Goal: Information Seeking & Learning: Learn about a topic

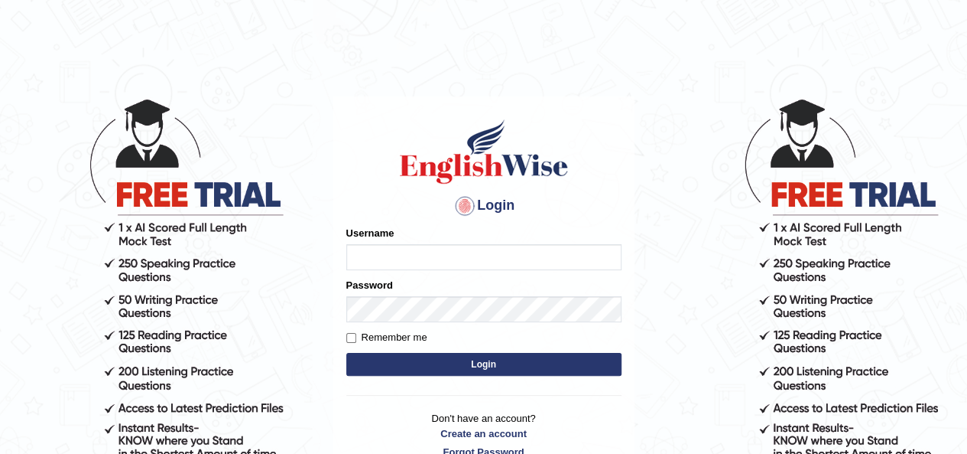
type input "Spmedi"
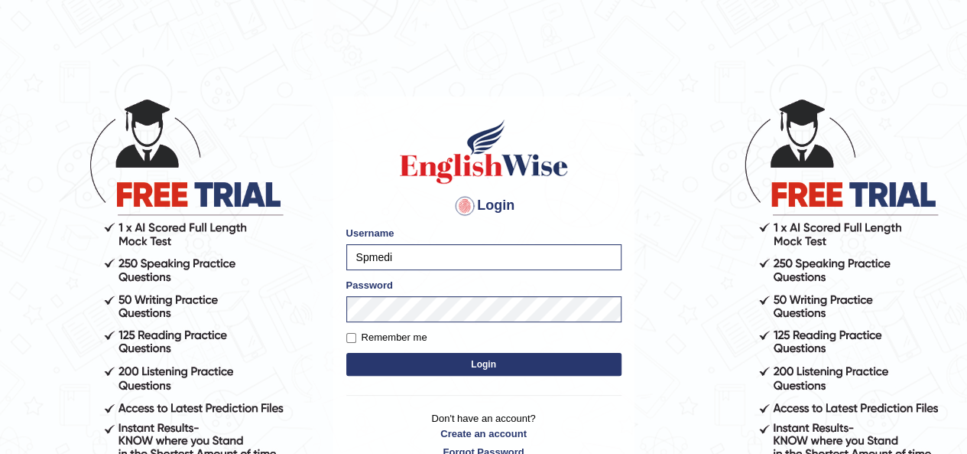
drag, startPoint x: 417, startPoint y: 259, endPoint x: 314, endPoint y: 265, distance: 103.4
click at [314, 265] on body "Login Please fix the following errors: Username Spmedi Password Remember me Log…" at bounding box center [483, 275] width 967 height 454
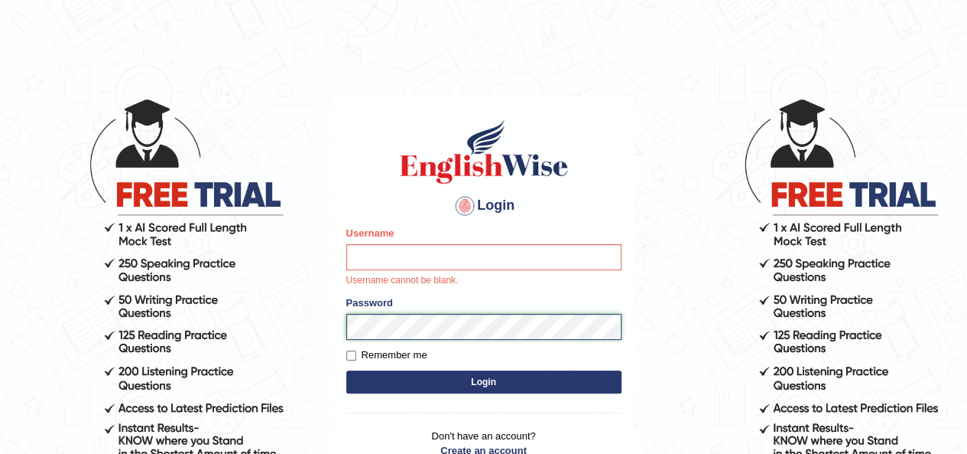
click at [331, 307] on main "Login Please fix the following errors: Username Username cannot be blank. Passw…" at bounding box center [484, 273] width 306 height 450
click at [338, 145] on div "Login Please fix the following errors: Username Username cannot be blank. Passw…" at bounding box center [483, 296] width 301 height 400
click at [419, 253] on input "Username" at bounding box center [483, 257] width 275 height 26
paste input "lydiaN"
type input "lydiaN"
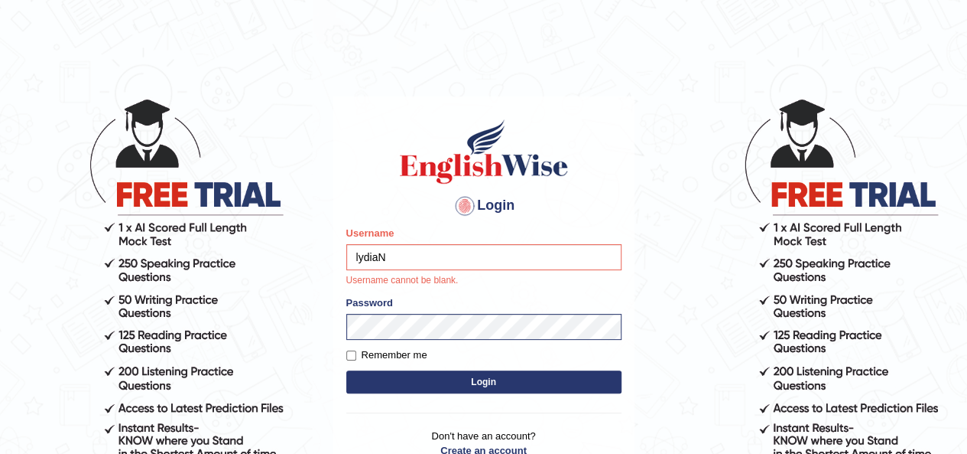
click at [449, 371] on button "Login" at bounding box center [483, 381] width 275 height 23
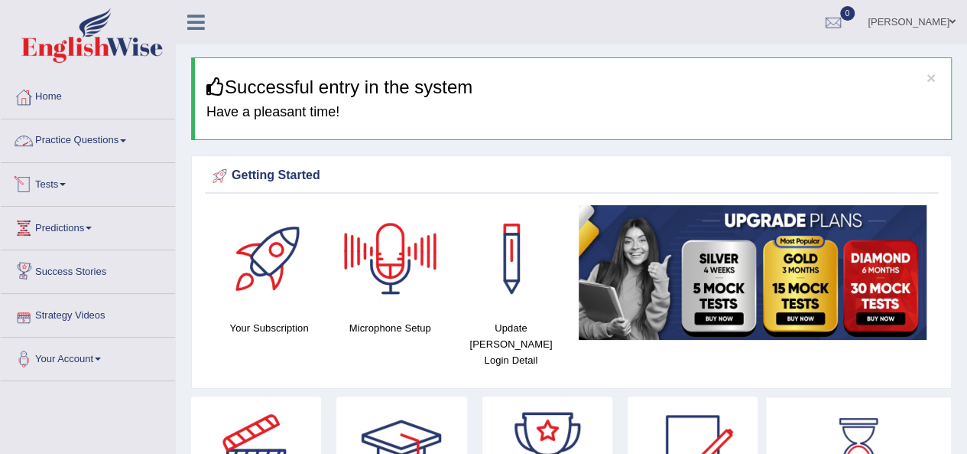
click at [115, 145] on link "Practice Questions" at bounding box center [88, 138] width 174 height 38
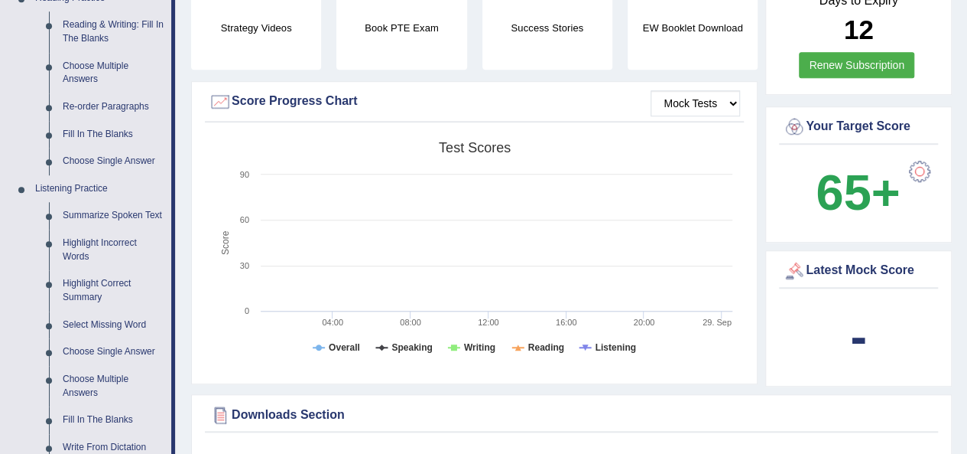
scroll to position [535, 0]
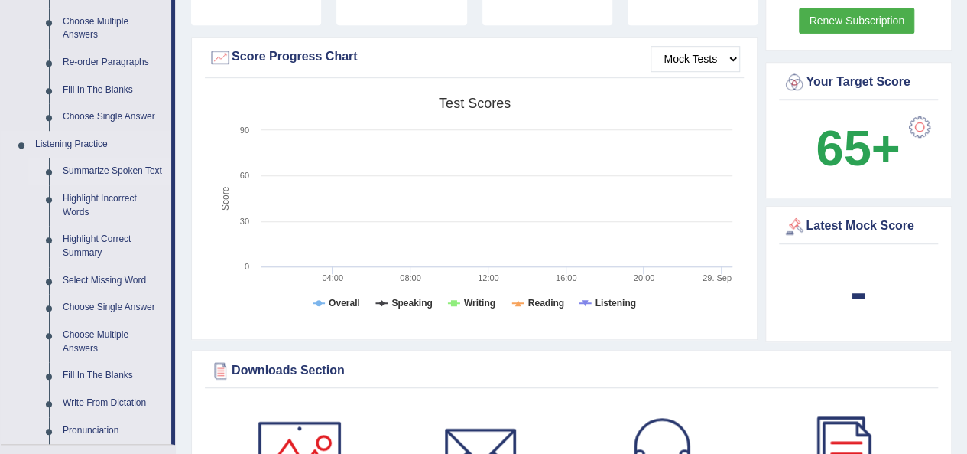
click at [128, 163] on link "Summarize Spoken Text" at bounding box center [113, 172] width 115 height 28
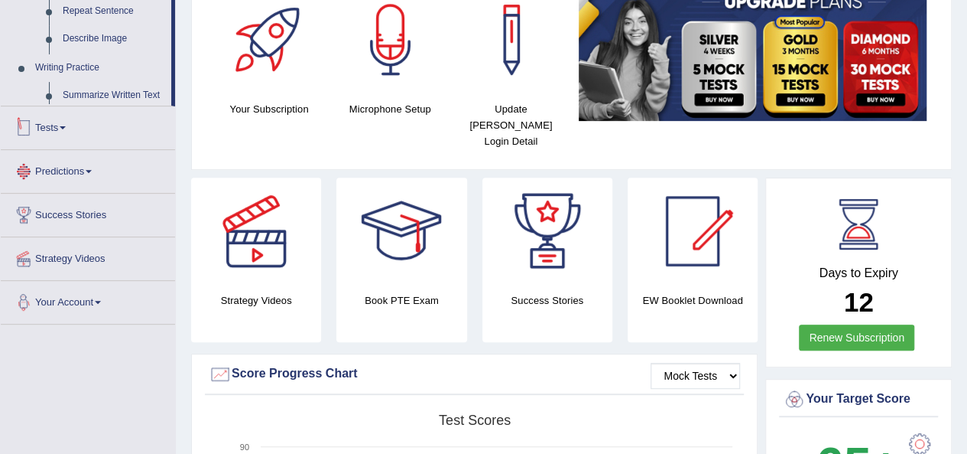
scroll to position [566, 0]
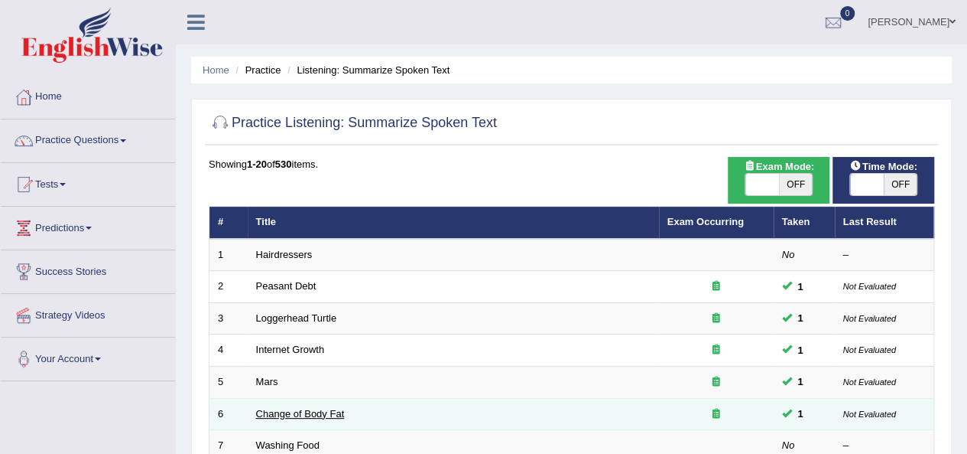
click at [298, 412] on link "Change of Body Fat" at bounding box center [300, 413] width 89 height 11
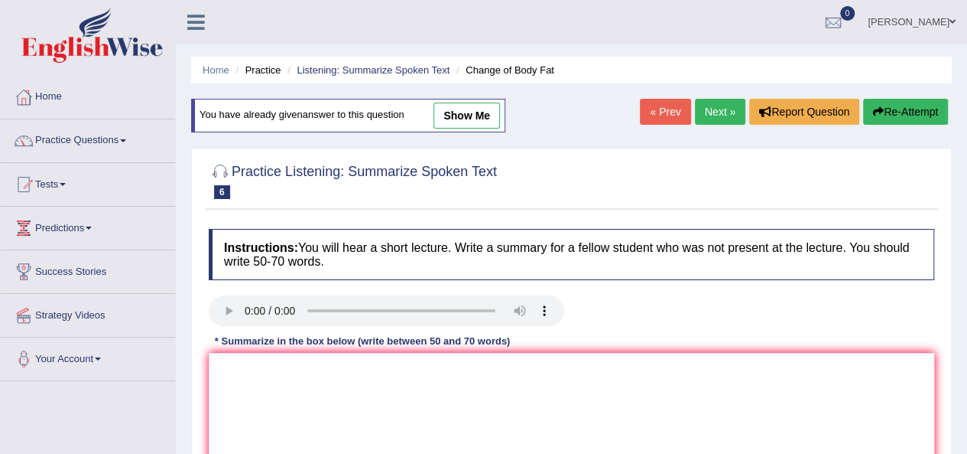
click at [470, 108] on link "show me" at bounding box center [467, 115] width 67 height 26
type textarea "The speaker provided a comprehensive overview of changing body fat, highlightin…"
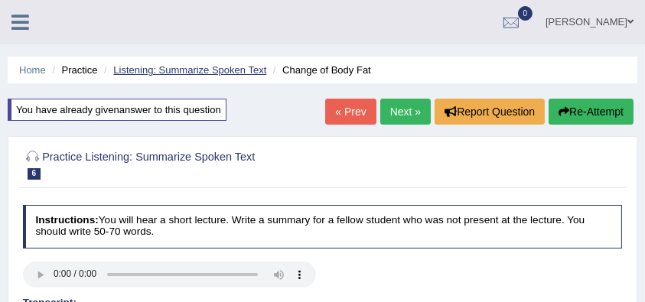
click at [164, 69] on link "Listening: Summarize Spoken Text" at bounding box center [189, 69] width 153 height 11
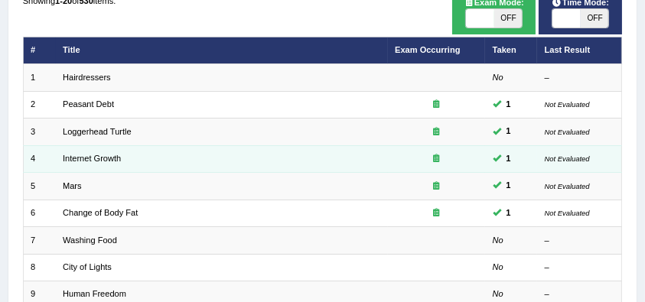
click at [93, 161] on td "Internet Growth" at bounding box center [222, 158] width 332 height 27
click at [93, 158] on link "Internet Growth" at bounding box center [92, 158] width 58 height 9
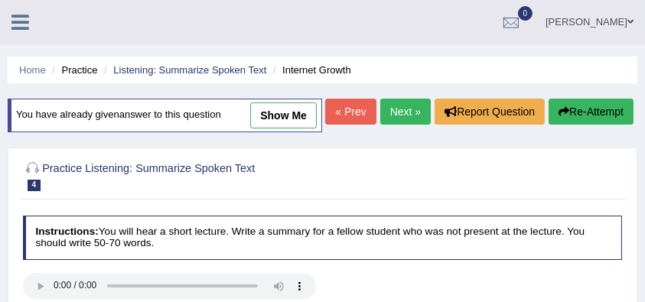
click at [304, 109] on link "show me" at bounding box center [283, 115] width 67 height 26
type textarea "The speaker provided a comprehensive overview of influence of internet, highlit…"
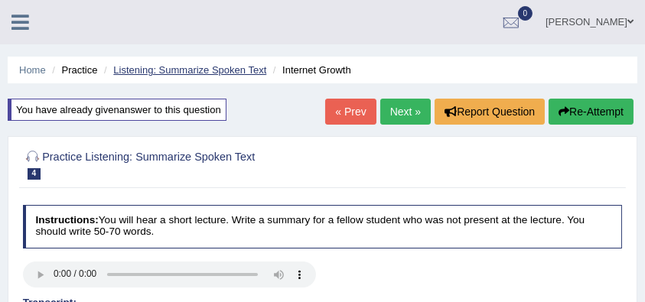
click at [148, 70] on link "Listening: Summarize Spoken Text" at bounding box center [189, 69] width 153 height 11
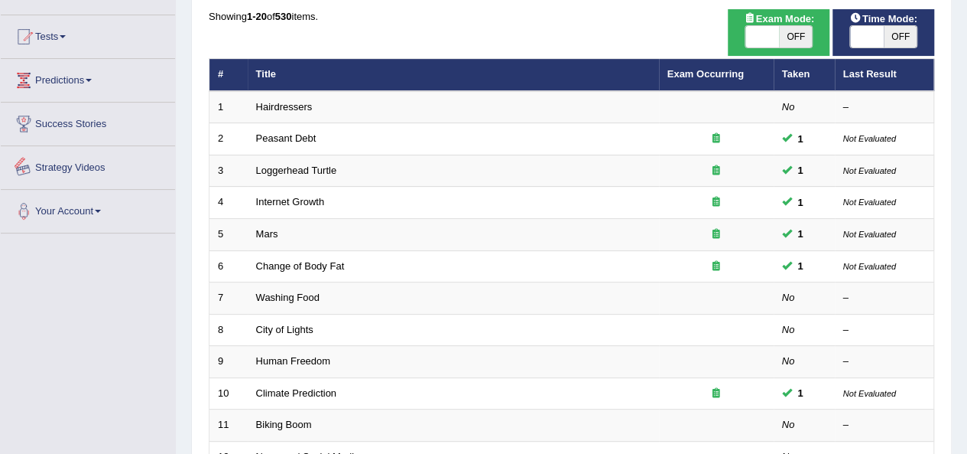
scroll to position [76, 0]
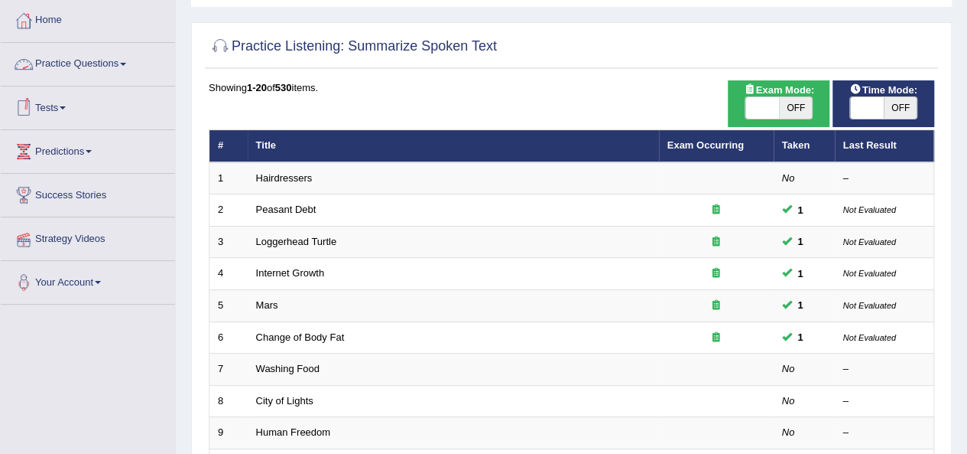
click at [73, 63] on link "Practice Questions" at bounding box center [88, 62] width 174 height 38
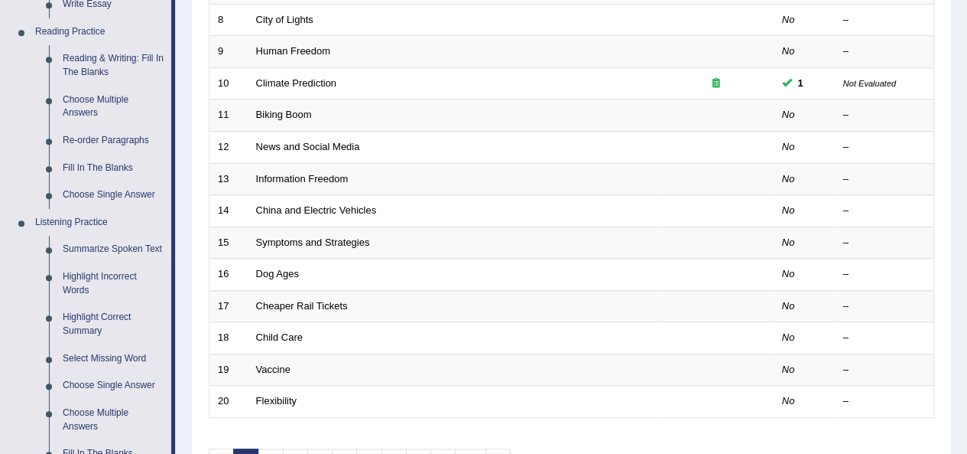
scroll to position [459, 0]
click at [99, 274] on link "Highlight Incorrect Words" at bounding box center [113, 282] width 115 height 41
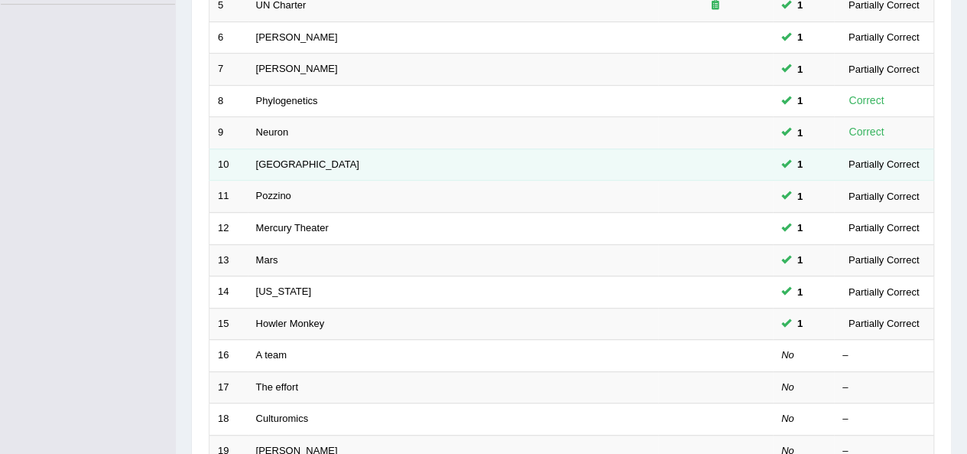
scroll to position [382, 0]
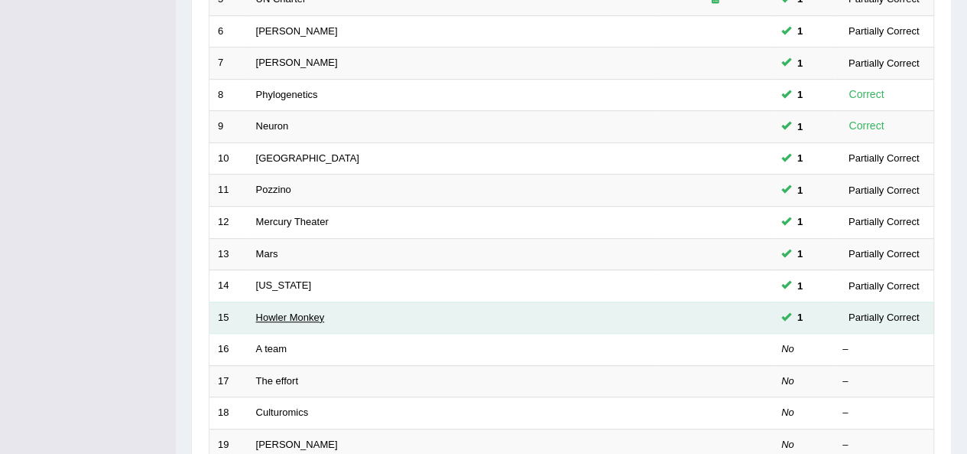
click at [266, 311] on link "Howler Monkey" at bounding box center [290, 316] width 69 height 11
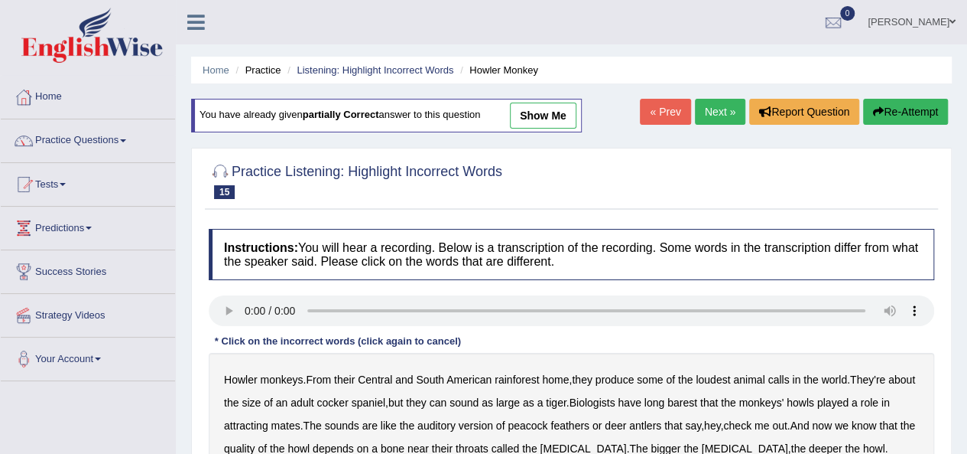
click at [531, 111] on link "show me" at bounding box center [543, 115] width 67 height 26
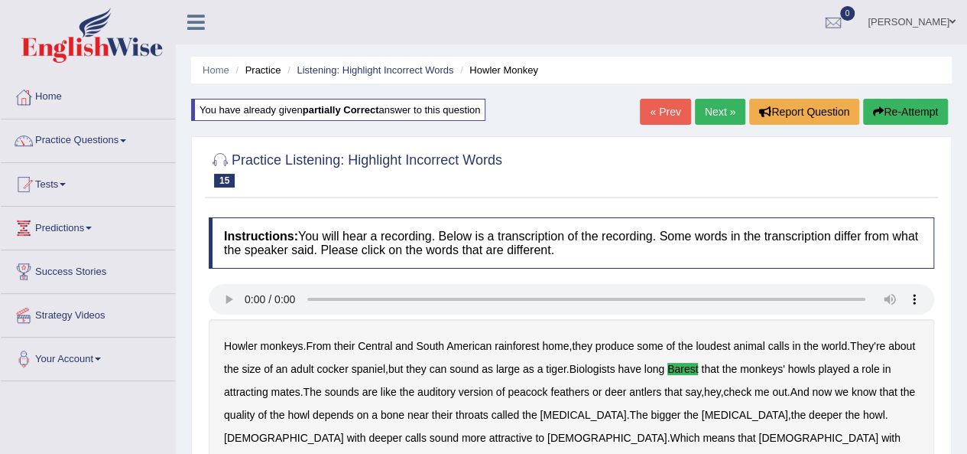
click at [663, 114] on link "« Prev" at bounding box center [665, 112] width 50 height 26
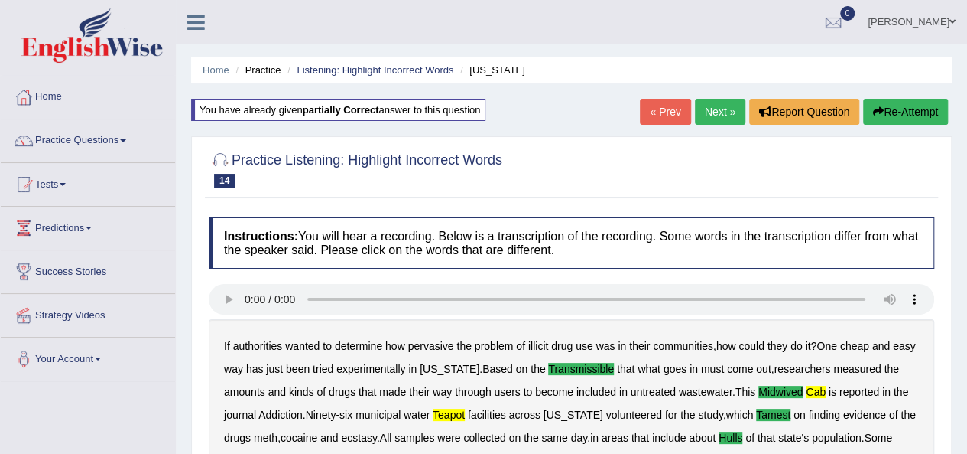
click at [654, 111] on link "« Prev" at bounding box center [665, 112] width 50 height 26
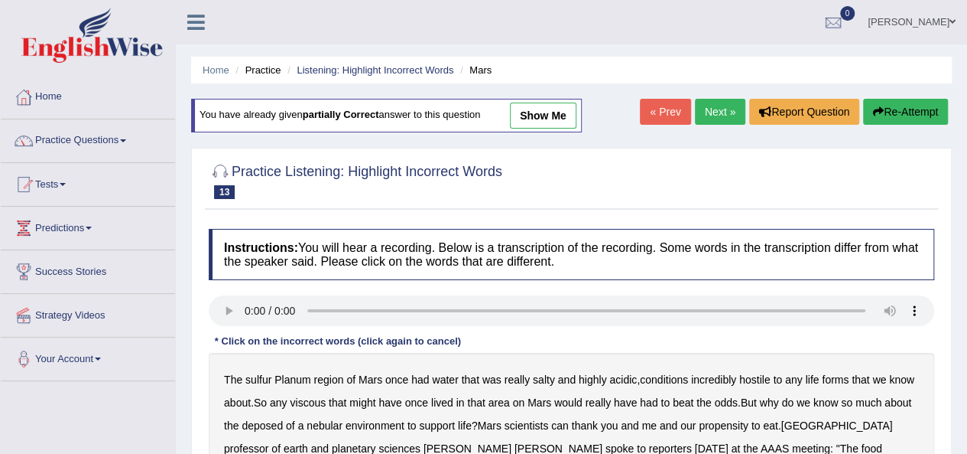
click at [554, 114] on link "show me" at bounding box center [543, 115] width 67 height 26
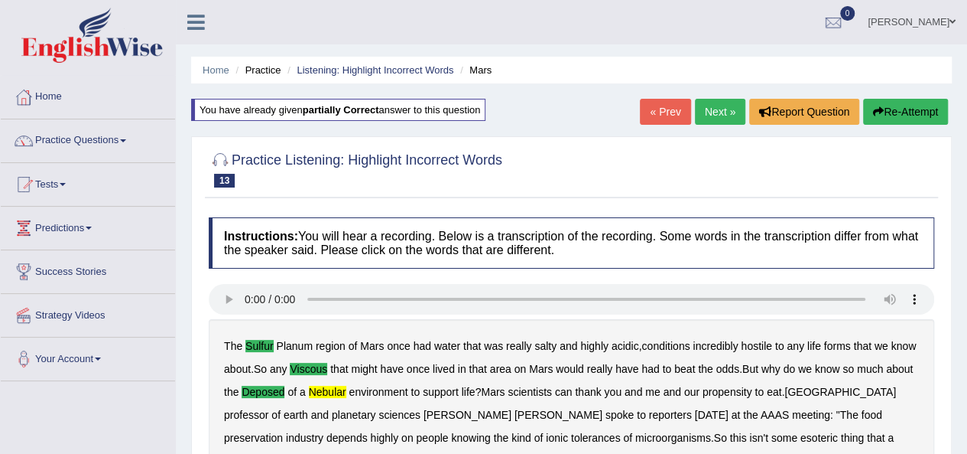
click at [670, 109] on link "« Prev" at bounding box center [665, 112] width 50 height 26
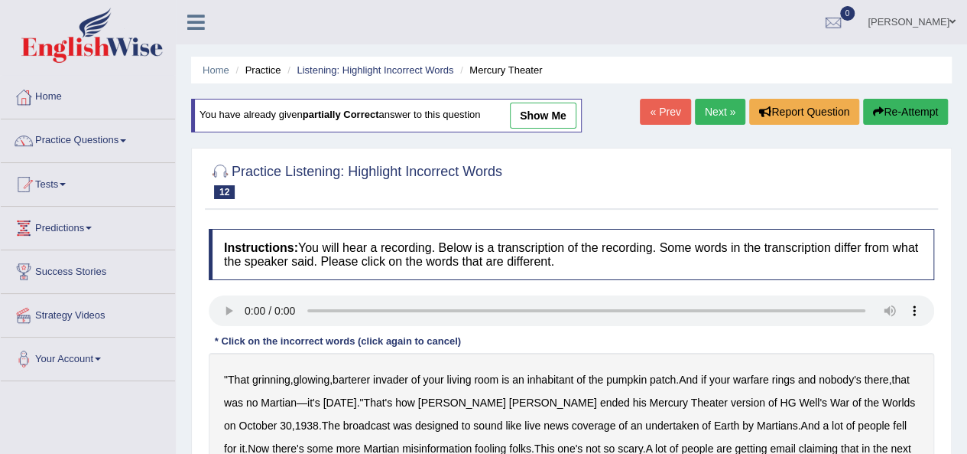
click at [526, 119] on link "show me" at bounding box center [543, 115] width 67 height 26
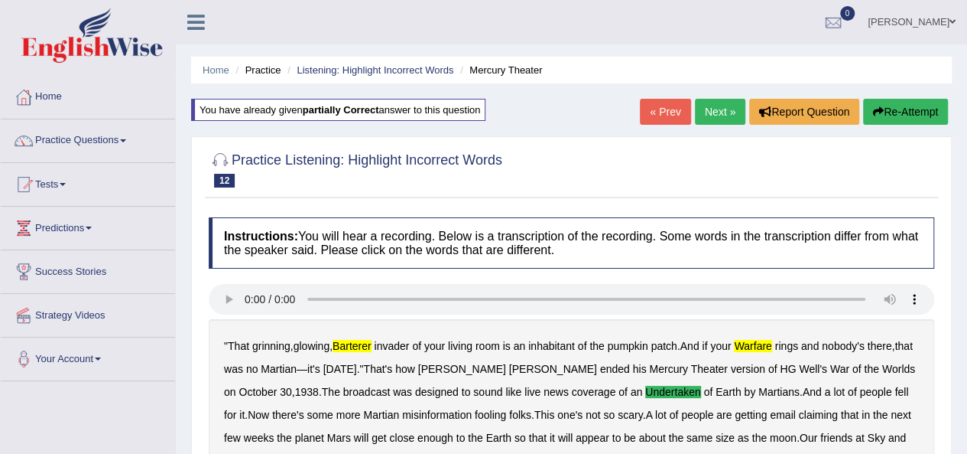
click at [649, 108] on link "« Prev" at bounding box center [665, 112] width 50 height 26
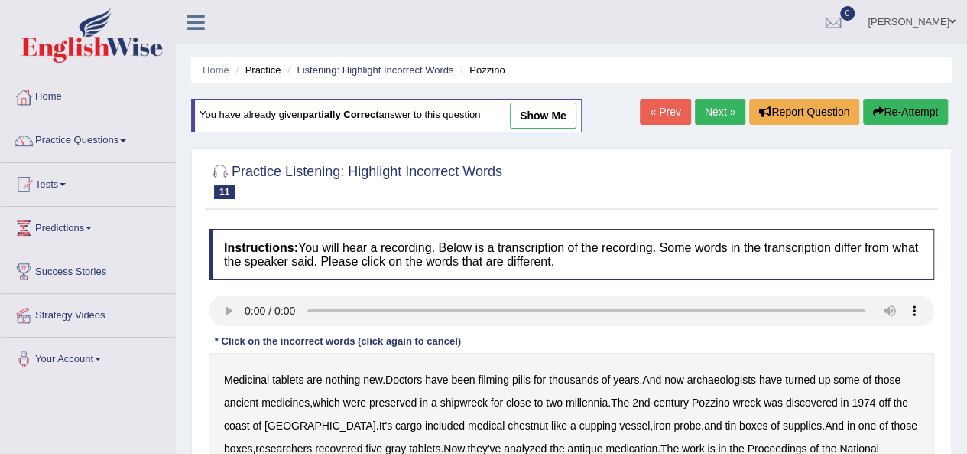
click at [539, 105] on link "show me" at bounding box center [543, 115] width 67 height 26
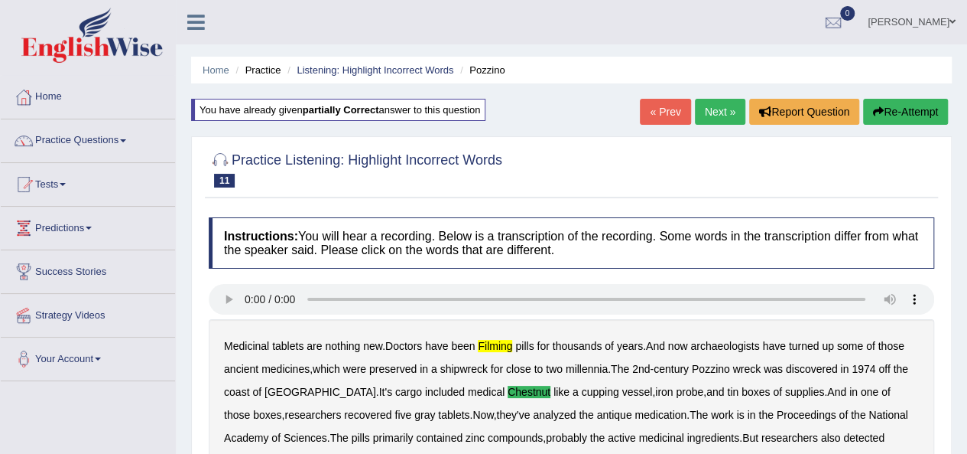
click at [658, 109] on link "« Prev" at bounding box center [665, 112] width 50 height 26
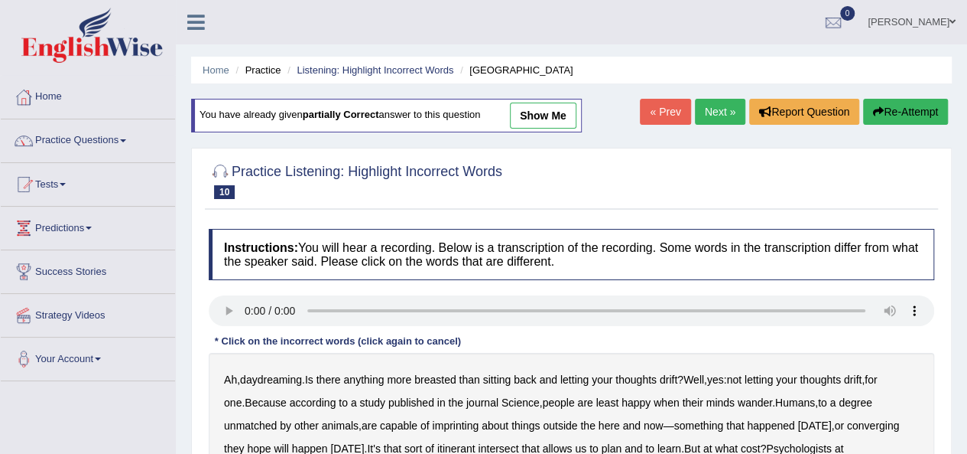
click at [577, 109] on link "show me" at bounding box center [543, 115] width 67 height 26
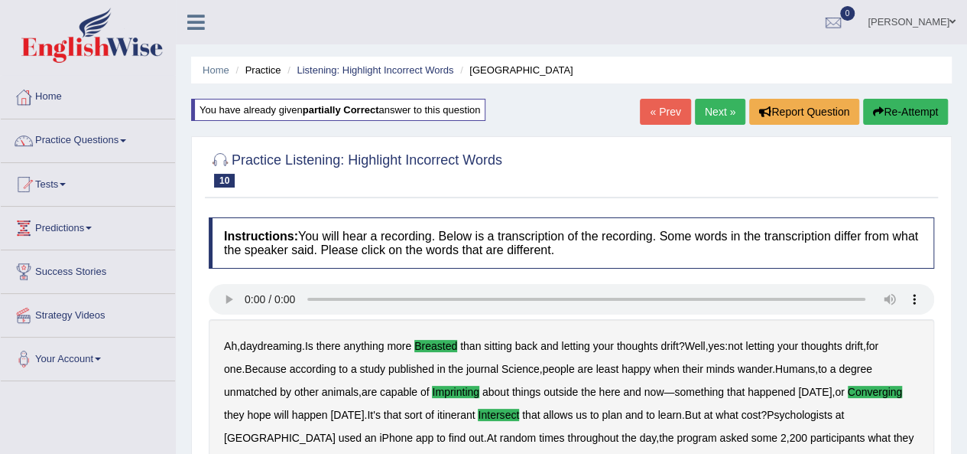
click at [645, 106] on link "« Prev" at bounding box center [665, 112] width 50 height 26
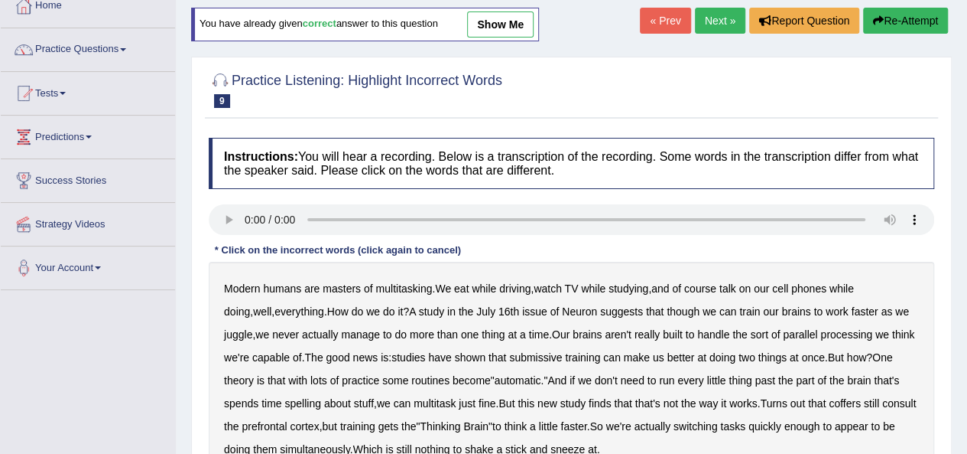
scroll to position [76, 0]
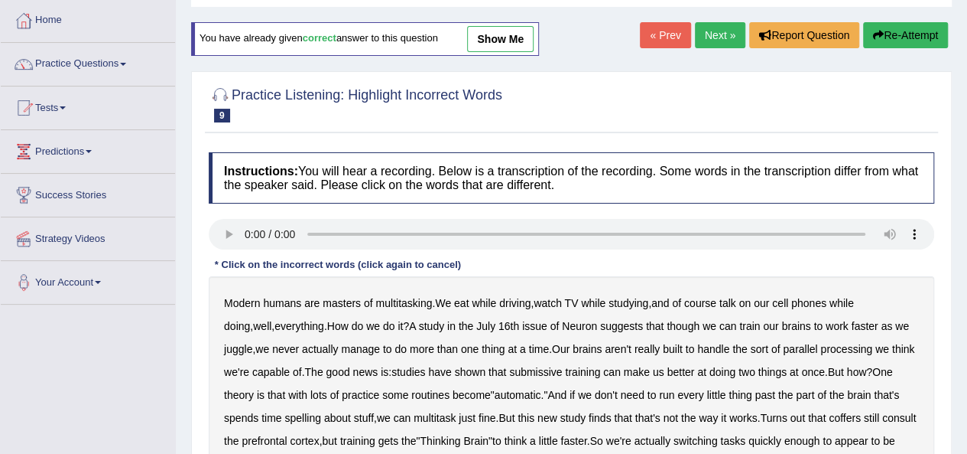
click at [523, 44] on link "show me" at bounding box center [500, 39] width 67 height 26
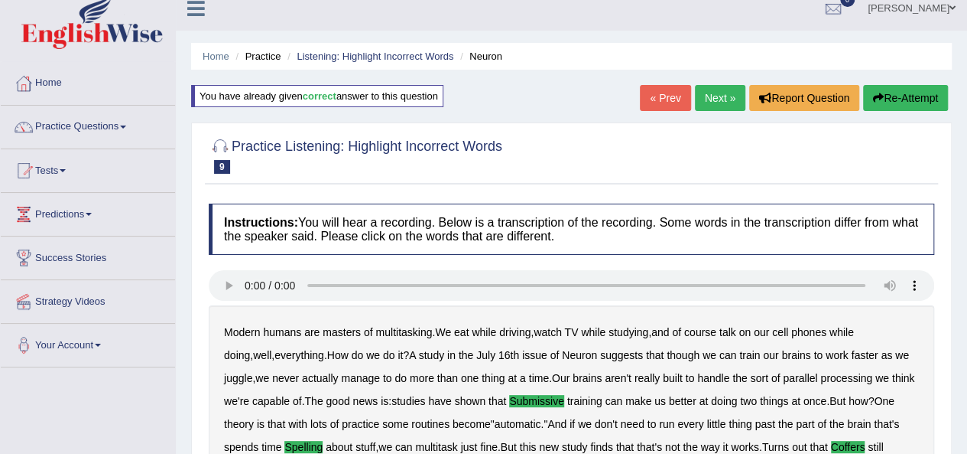
scroll to position [0, 0]
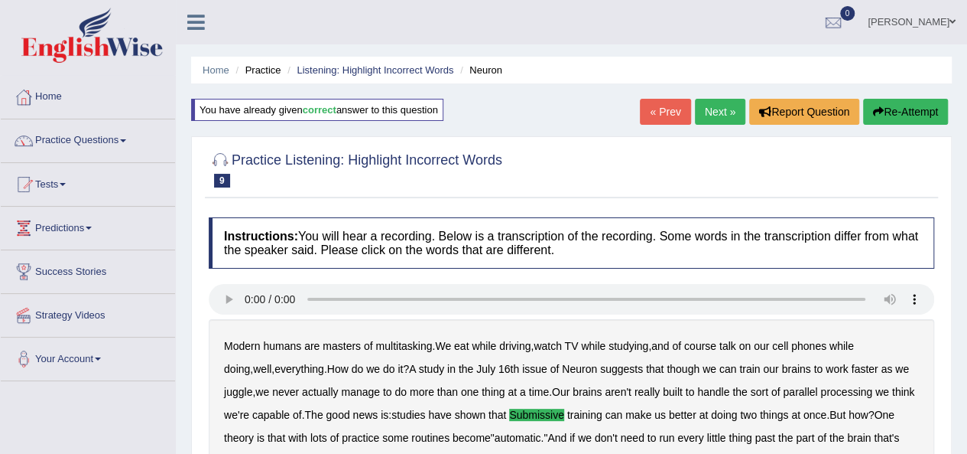
click at [667, 109] on link "« Prev" at bounding box center [665, 112] width 50 height 26
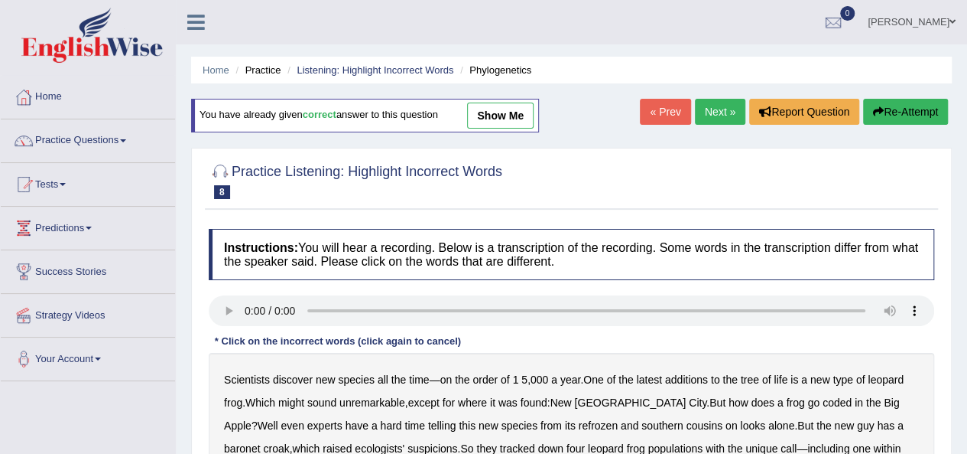
click at [500, 108] on link "show me" at bounding box center [500, 115] width 67 height 26
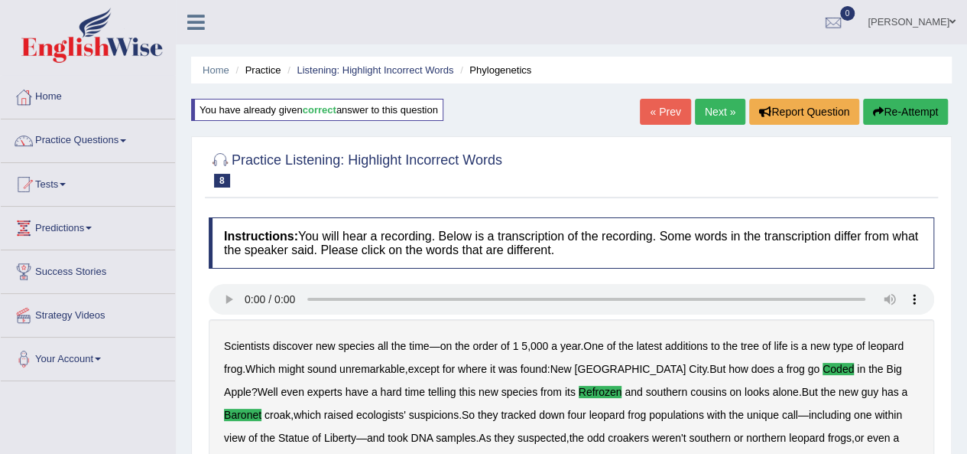
click at [663, 112] on link "« Prev" at bounding box center [665, 112] width 50 height 26
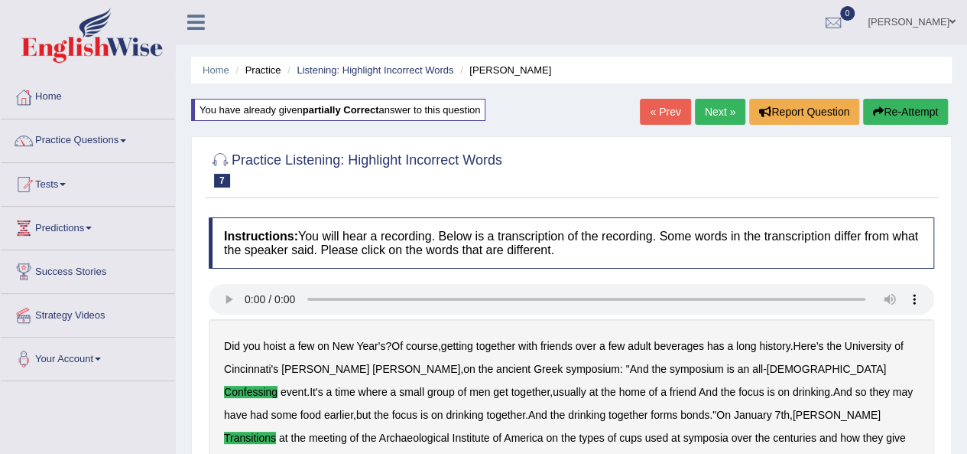
click at [652, 119] on link "« Prev" at bounding box center [665, 112] width 50 height 26
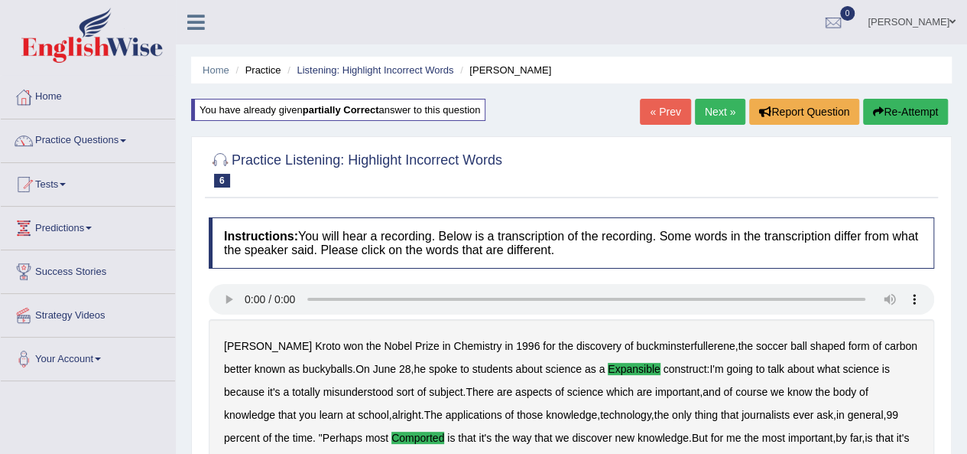
click at [666, 103] on link "« Prev" at bounding box center [665, 112] width 50 height 26
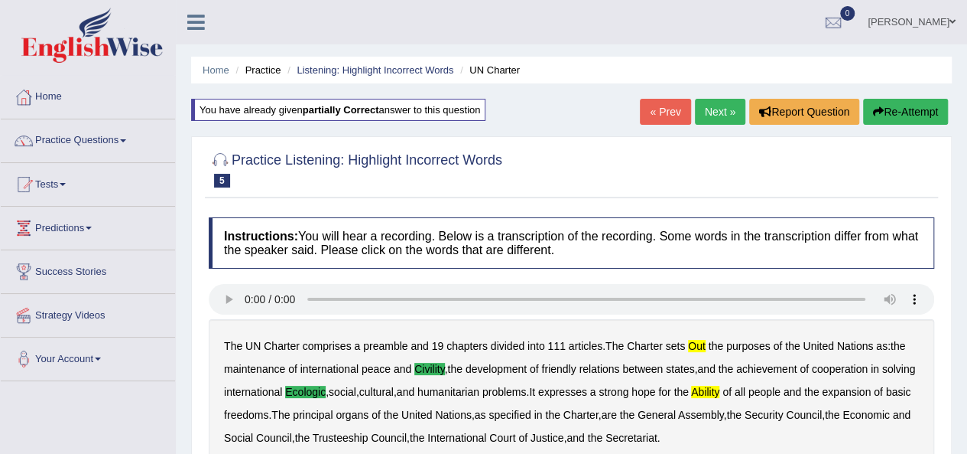
drag, startPoint x: 686, startPoint y: 121, endPoint x: 668, endPoint y: 125, distance: 18.0
click at [685, 121] on link "« Prev" at bounding box center [665, 112] width 50 height 26
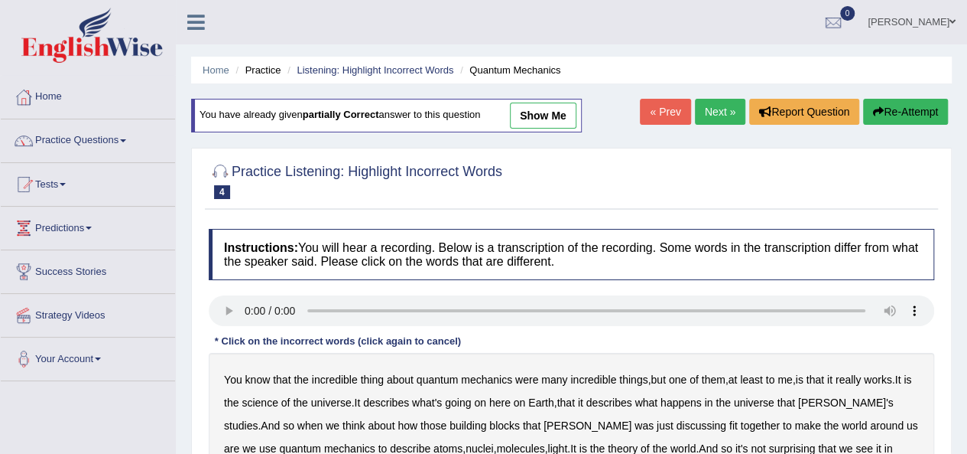
click at [572, 110] on link "show me" at bounding box center [543, 115] width 67 height 26
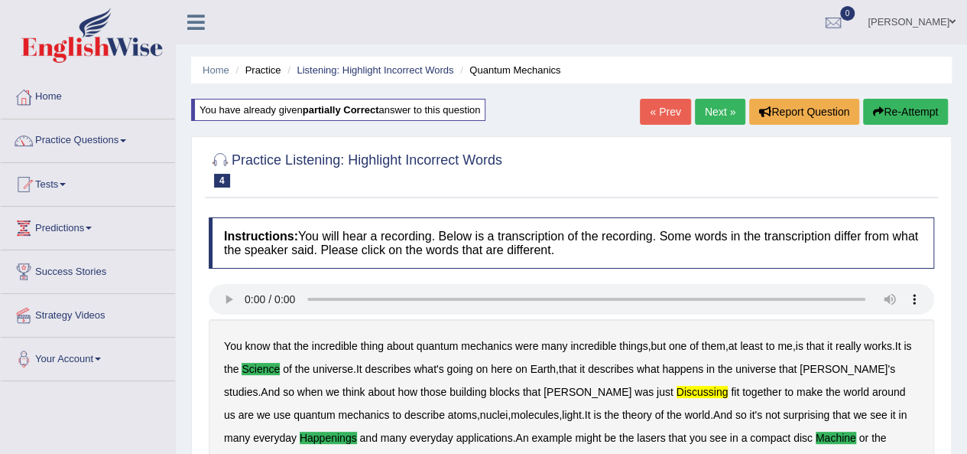
click at [675, 119] on link "« Prev" at bounding box center [665, 112] width 50 height 26
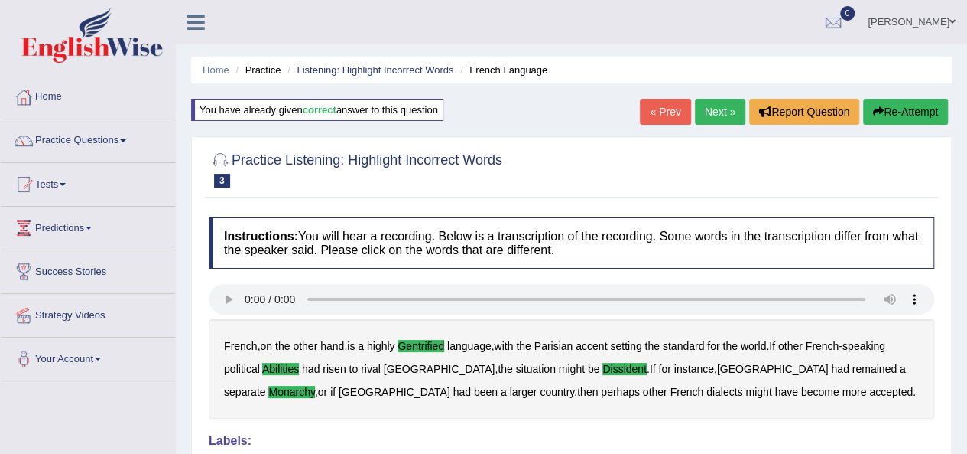
click at [670, 112] on link "« Prev" at bounding box center [665, 112] width 50 height 26
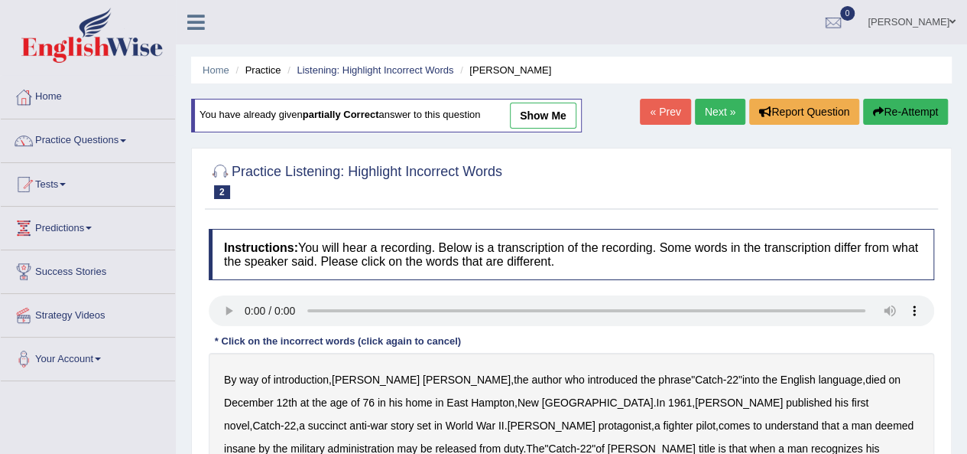
click at [560, 119] on link "show me" at bounding box center [543, 115] width 67 height 26
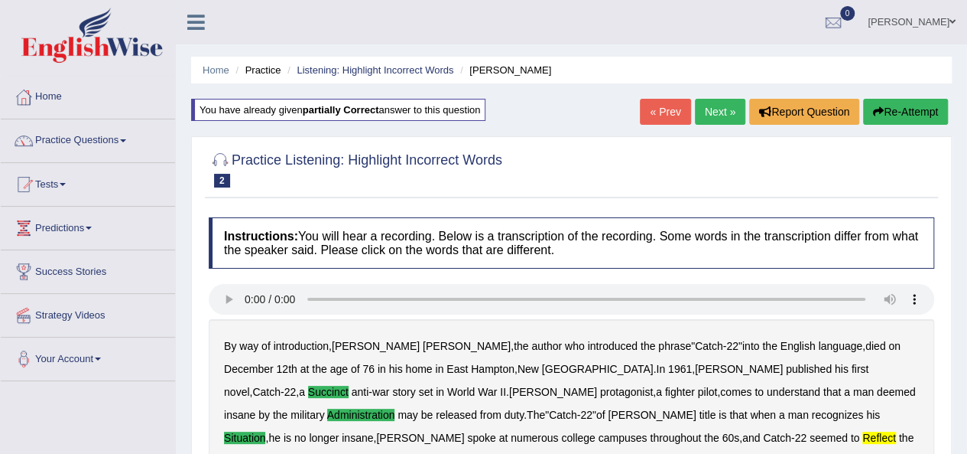
click at [658, 111] on link "« Prev" at bounding box center [665, 112] width 50 height 26
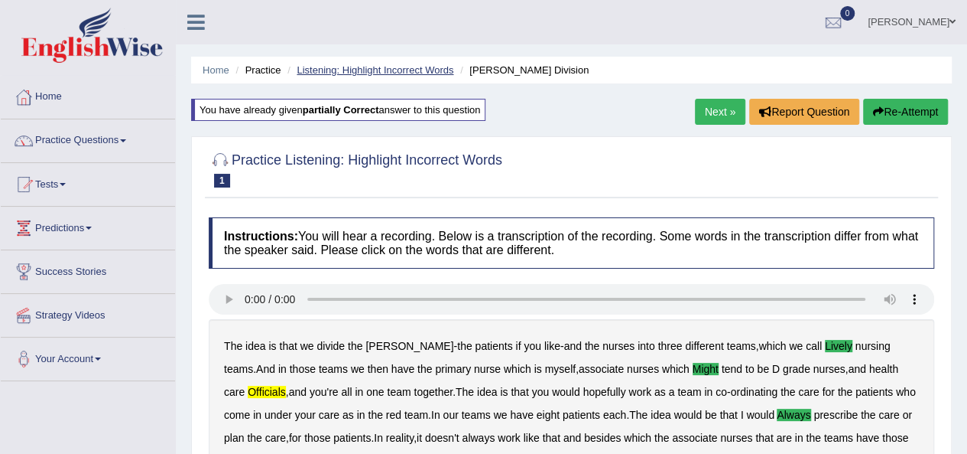
click at [318, 72] on link "Listening: Highlight Incorrect Words" at bounding box center [375, 69] width 157 height 11
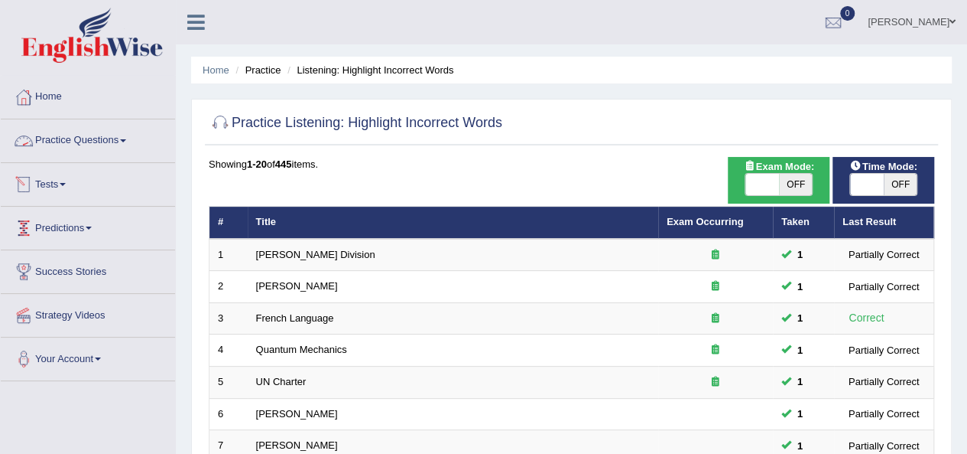
click at [107, 138] on link "Practice Questions" at bounding box center [88, 138] width 174 height 38
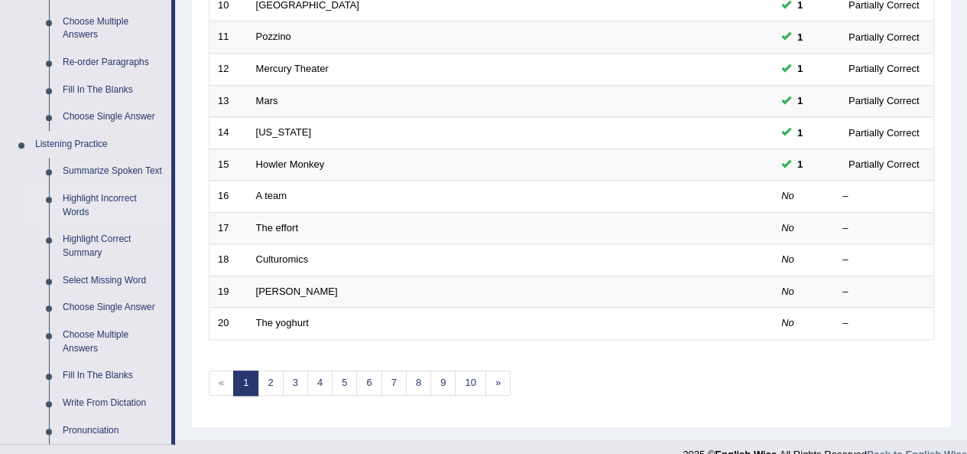
scroll to position [612, 0]
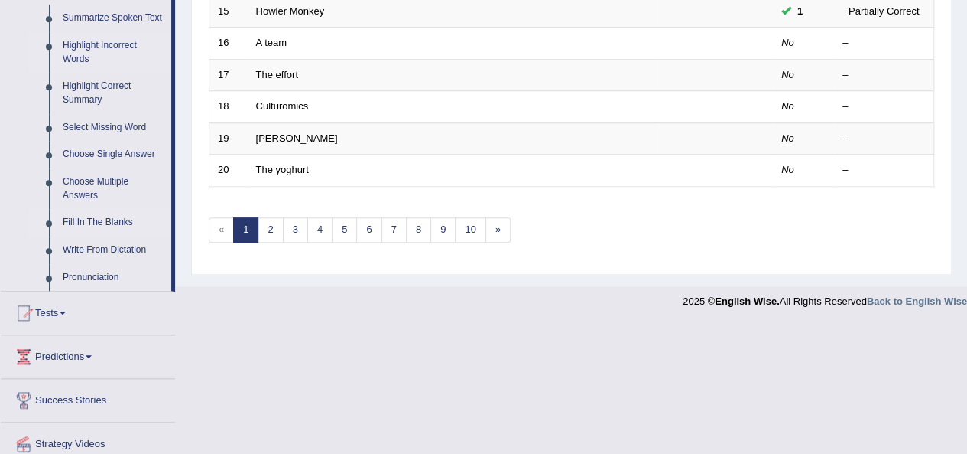
click at [114, 219] on link "Fill In The Blanks" at bounding box center [113, 223] width 115 height 28
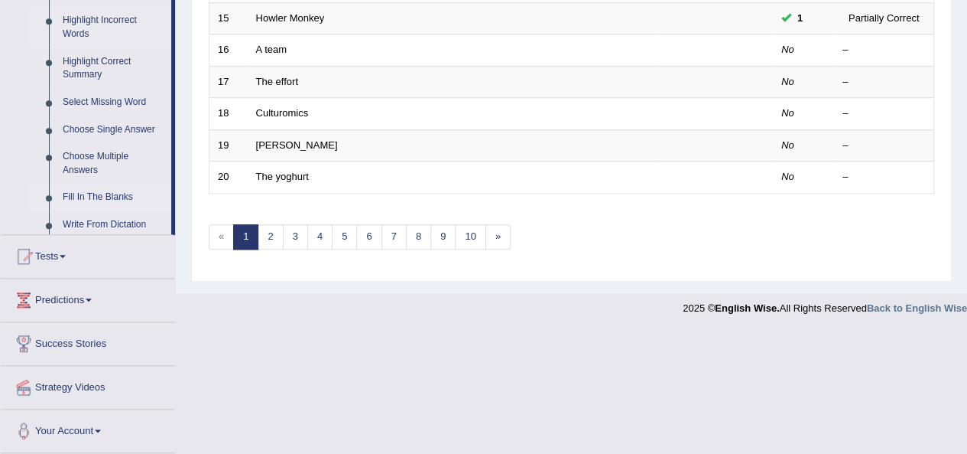
scroll to position [551, 0]
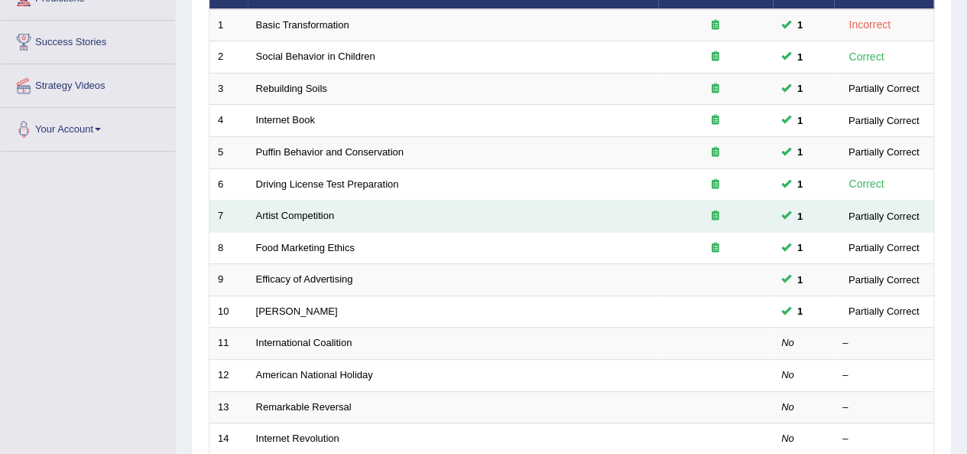
click at [274, 206] on td "Artist Competition" at bounding box center [453, 216] width 411 height 32
click at [275, 212] on link "Artist Competition" at bounding box center [295, 215] width 79 height 11
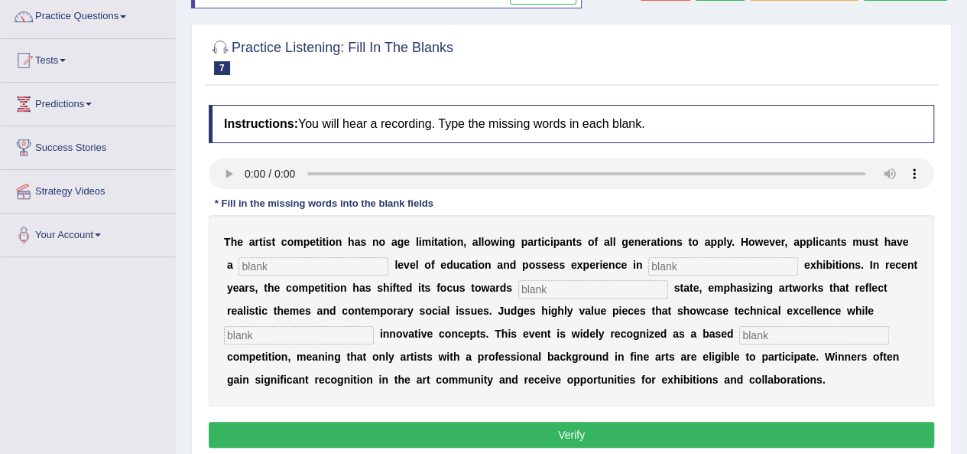
scroll to position [76, 0]
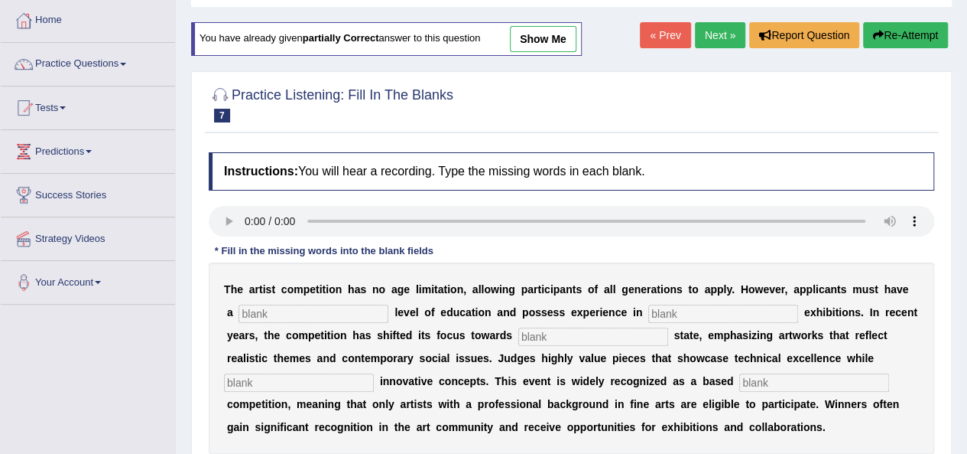
click at [573, 31] on link "show me" at bounding box center [543, 39] width 67 height 26
type input "graduate"
type input "sculpture"
type input "real"
type input "incorporate"
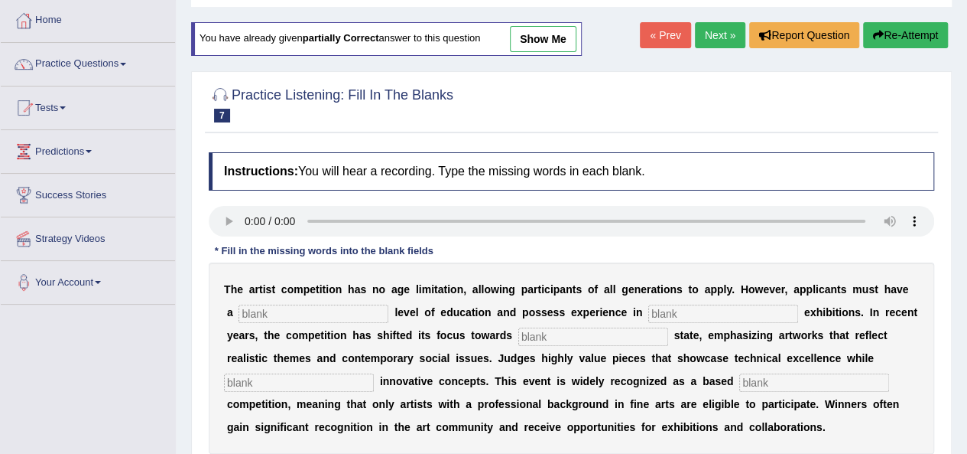
type input "professional"
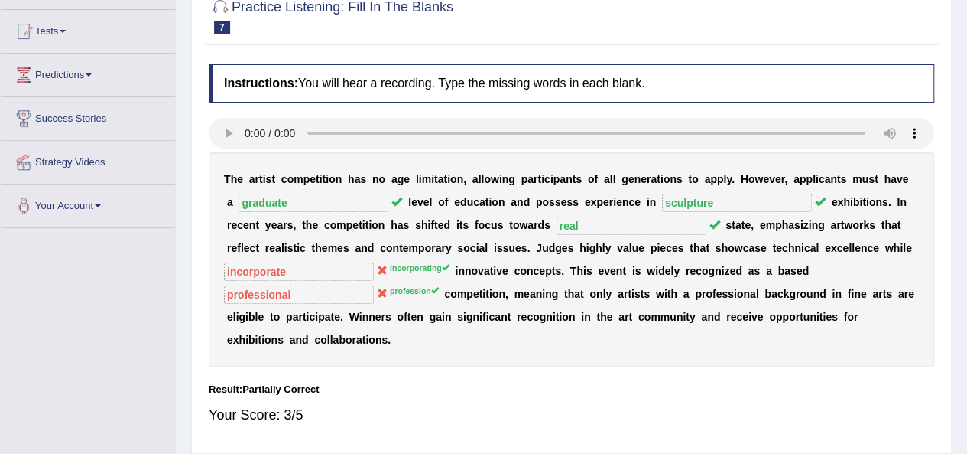
scroll to position [0, 0]
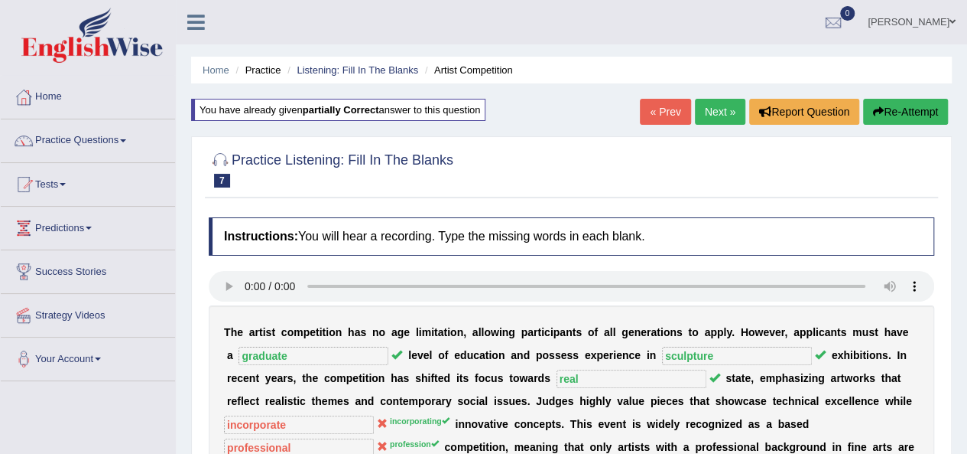
click at [656, 112] on link "« Prev" at bounding box center [665, 112] width 50 height 26
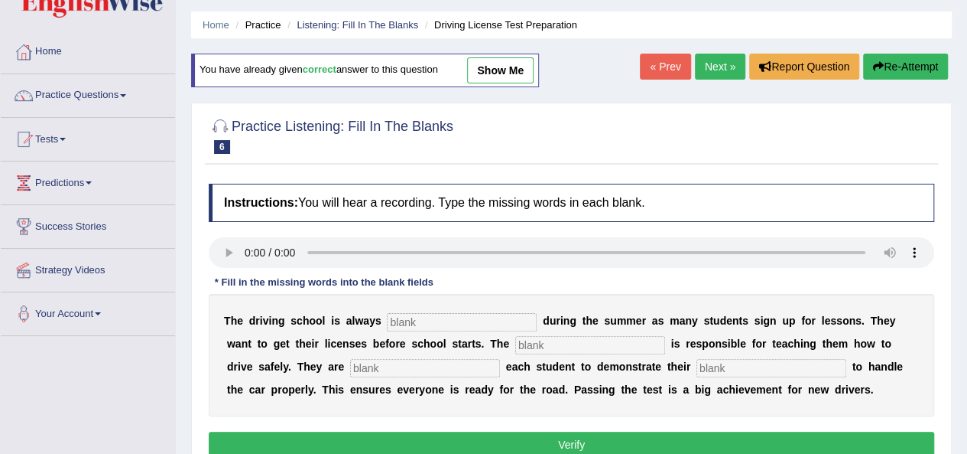
scroll to position [76, 0]
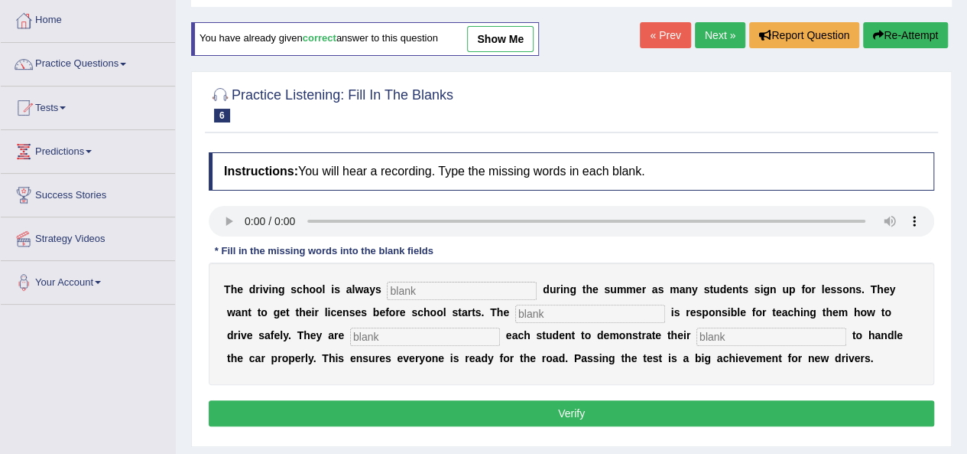
click at [507, 42] on link "show me" at bounding box center [500, 39] width 67 height 26
type input "busy"
type input "instructor"
type input "requiring"
type input "ability"
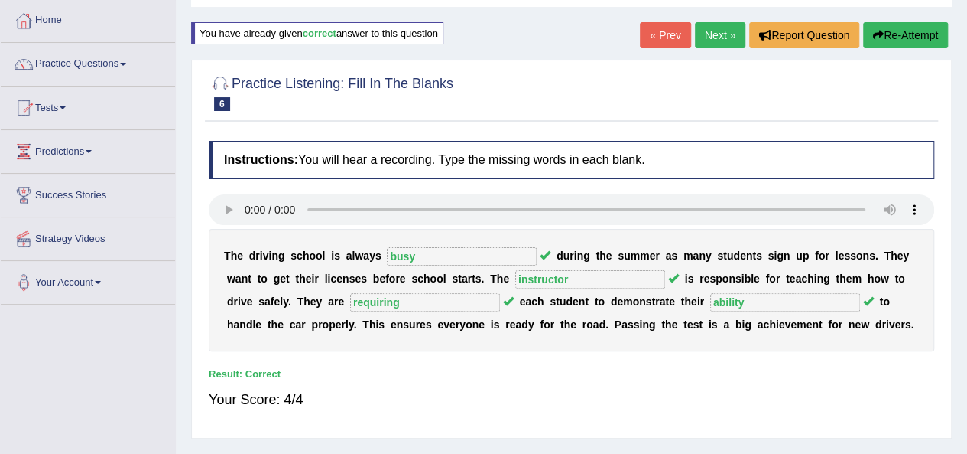
click at [708, 33] on link "Next »" at bounding box center [720, 35] width 50 height 26
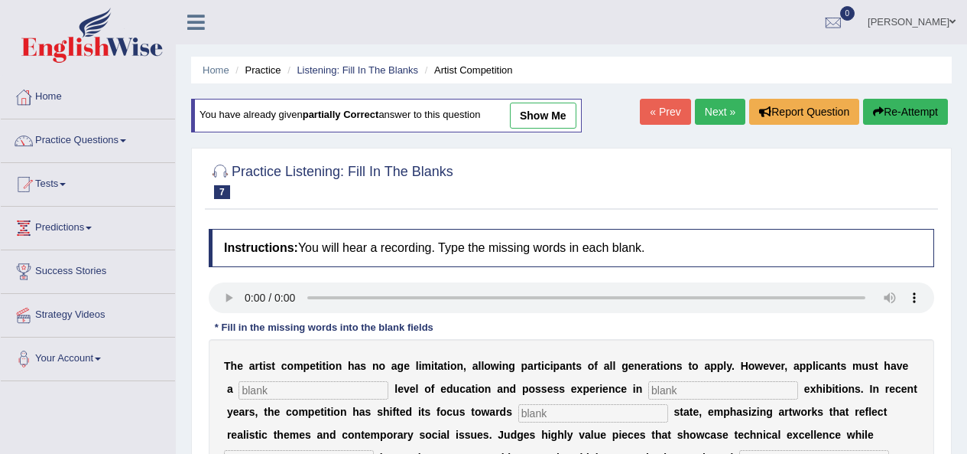
click at [535, 114] on link "show me" at bounding box center [543, 115] width 67 height 26
type input "graduate"
type input "sculpture"
type input "real"
type input "incorporate"
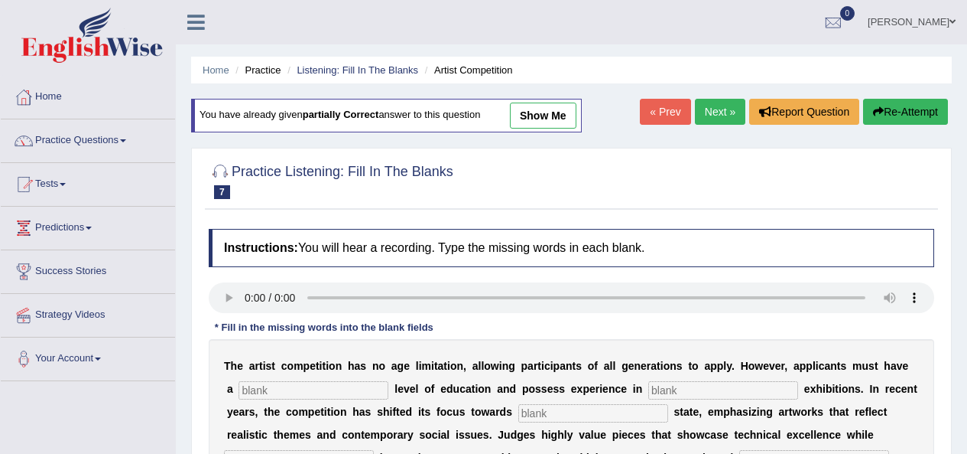
type input "professional"
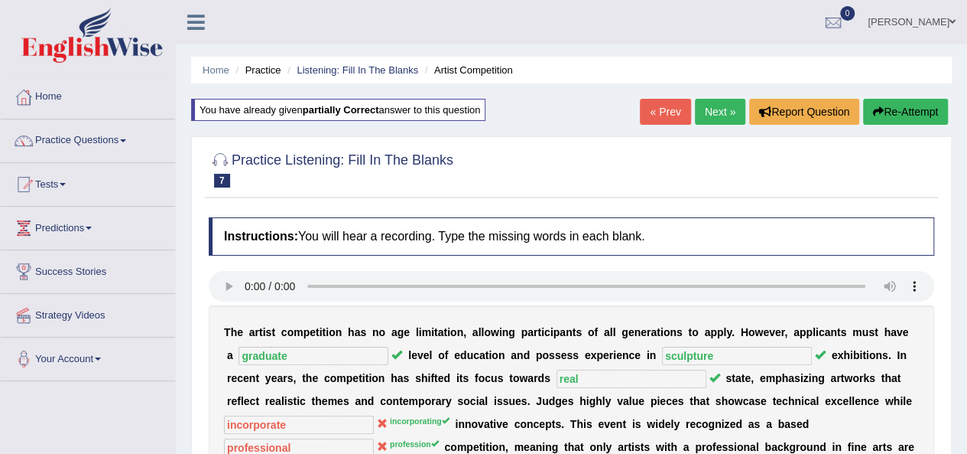
click at [719, 95] on div "Home Practice Listening: Fill In The Blanks Artist Competition You have already…" at bounding box center [572, 382] width 792 height 765
click at [714, 115] on link "Next »" at bounding box center [720, 112] width 50 height 26
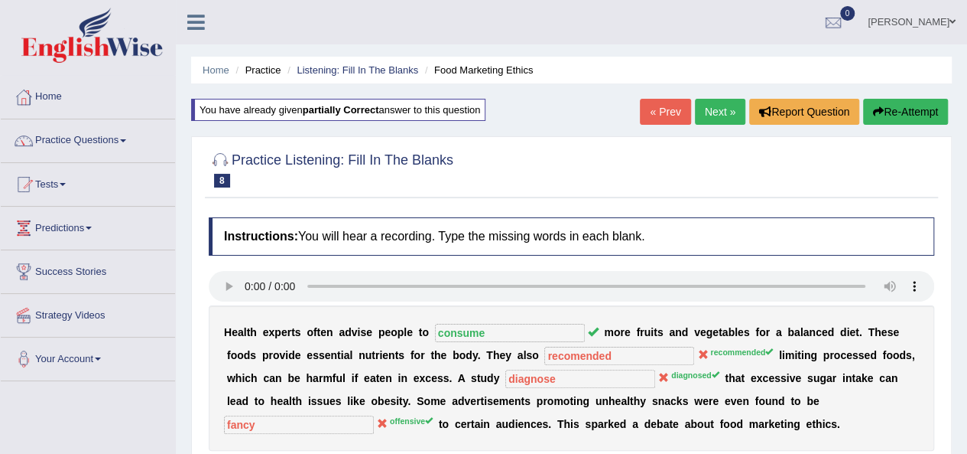
click at [707, 107] on link "Next »" at bounding box center [720, 112] width 50 height 26
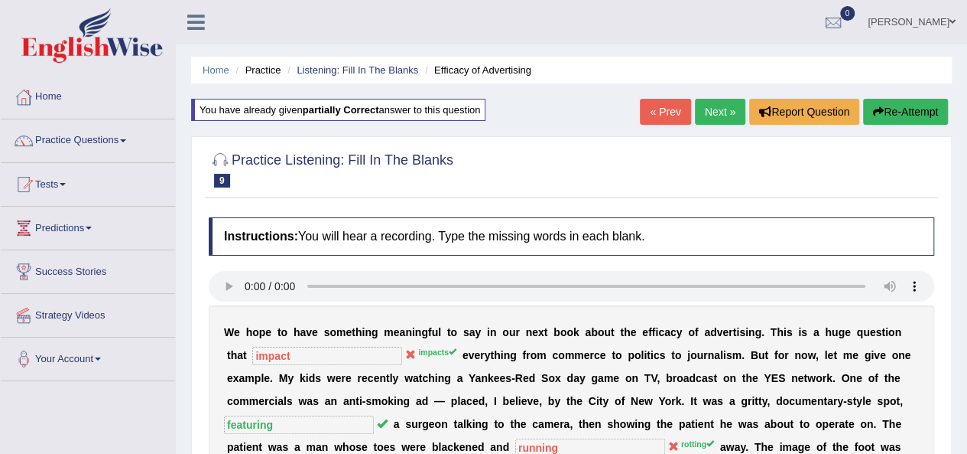
click at [710, 106] on link "Next »" at bounding box center [720, 112] width 50 height 26
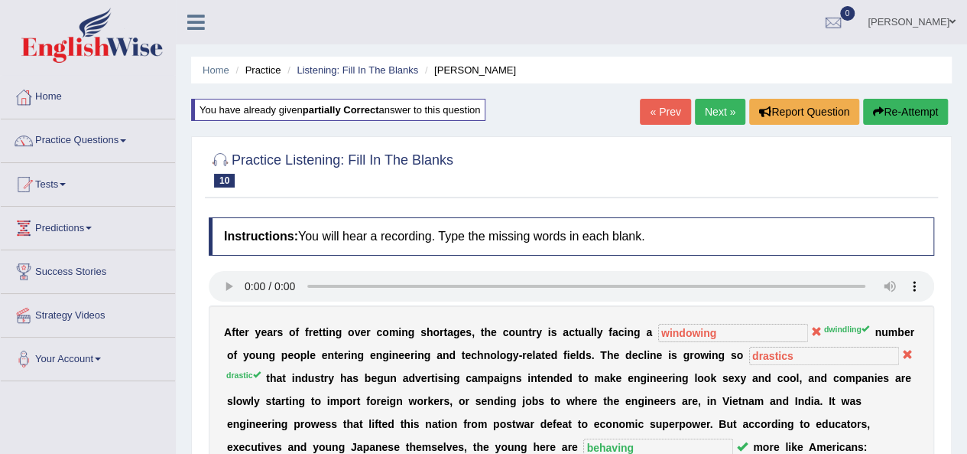
click at [717, 117] on link "Next »" at bounding box center [720, 112] width 50 height 26
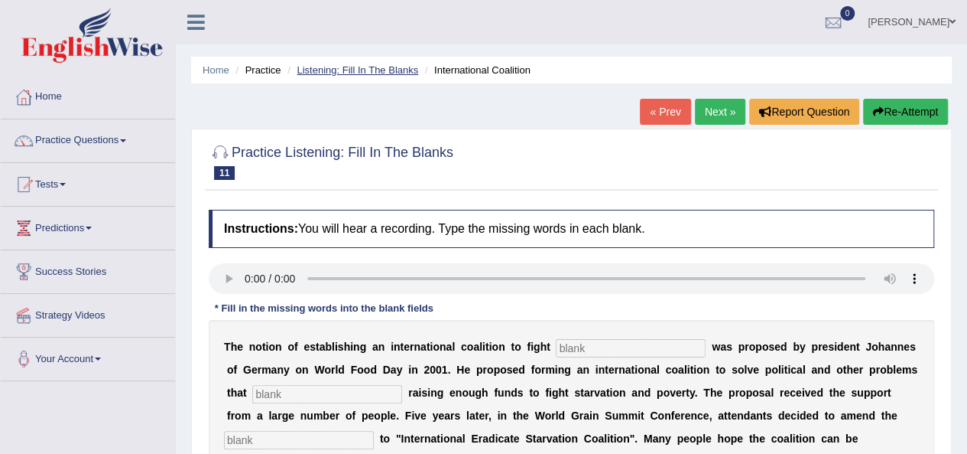
click at [376, 70] on link "Listening: Fill In The Blanks" at bounding box center [358, 69] width 122 height 11
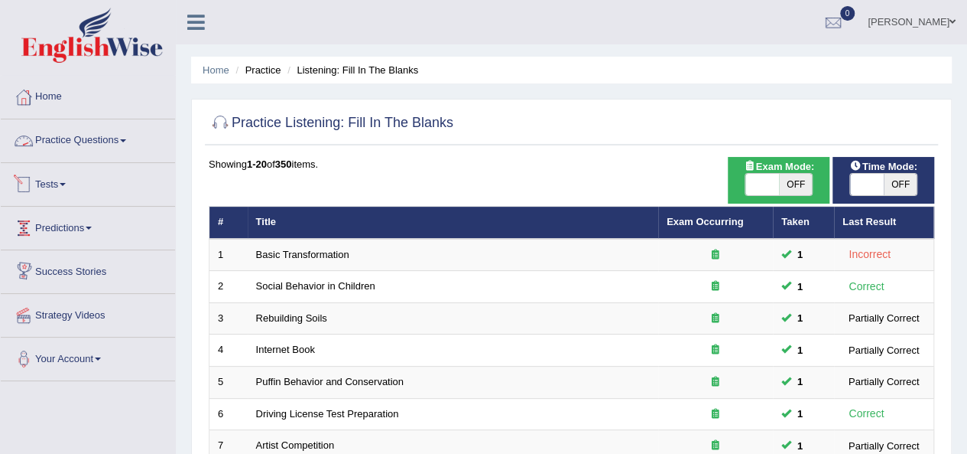
click at [70, 129] on link "Practice Questions" at bounding box center [88, 138] width 174 height 38
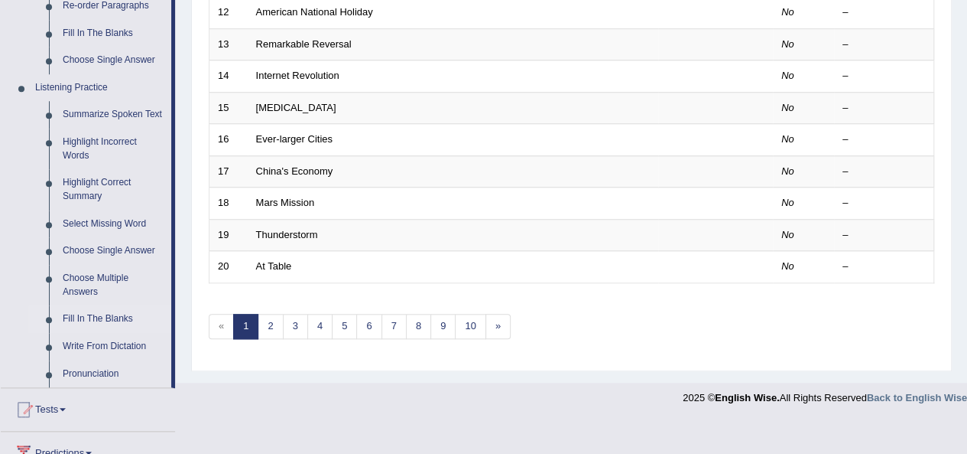
scroll to position [612, 0]
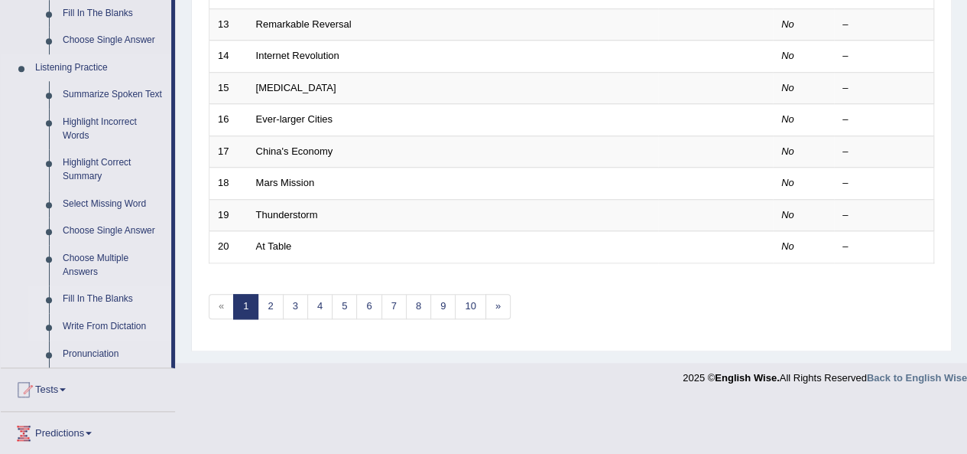
click at [94, 323] on link "Write From Dictation" at bounding box center [113, 327] width 115 height 28
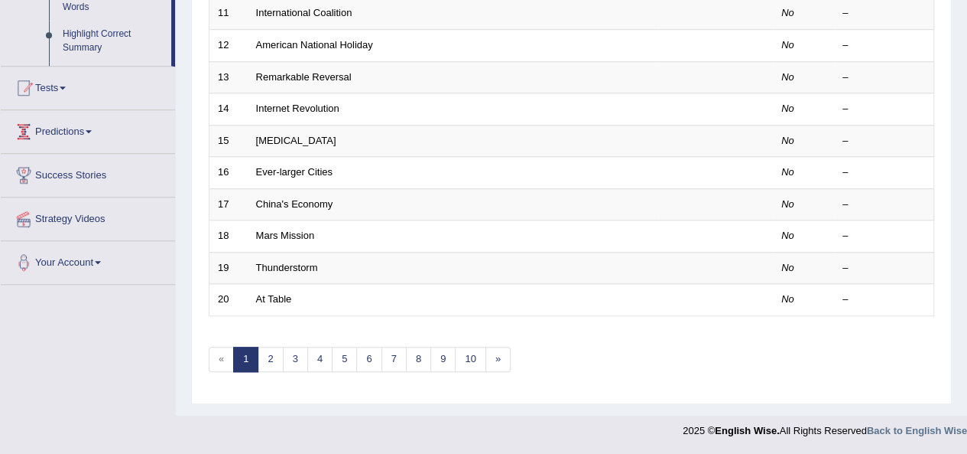
scroll to position [468, 0]
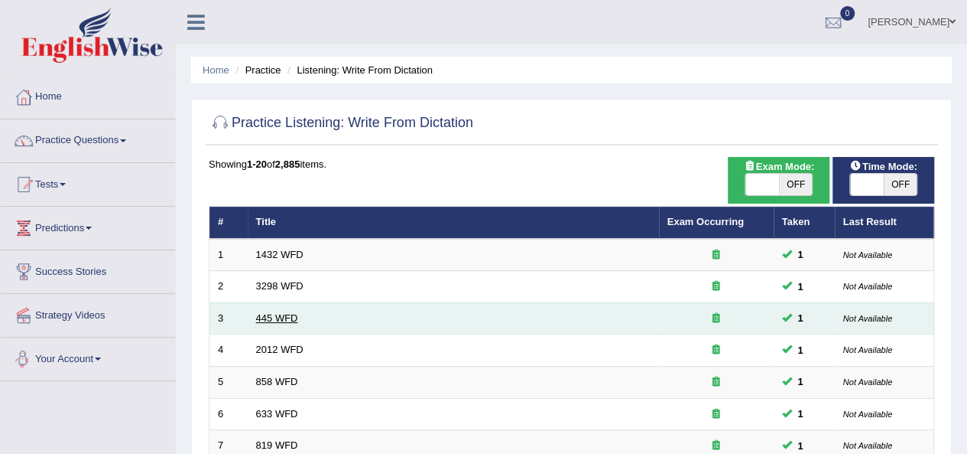
click at [272, 318] on link "445 WFD" at bounding box center [277, 317] width 42 height 11
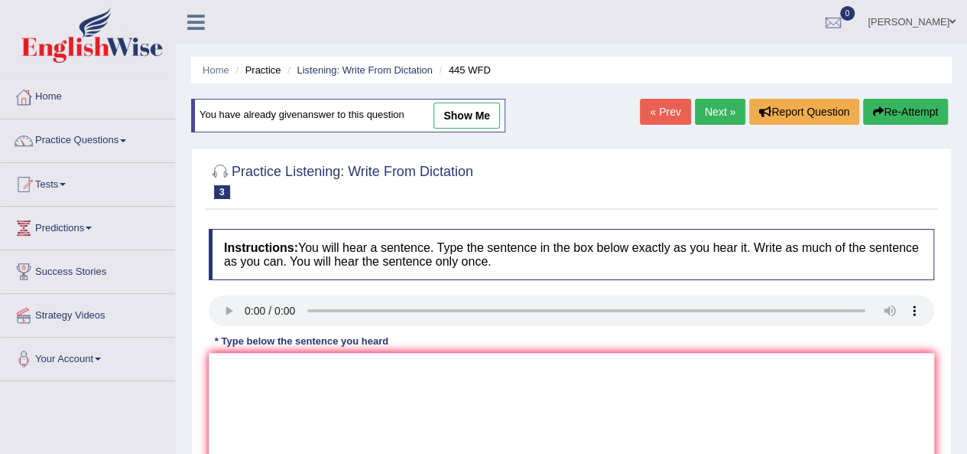
click at [491, 119] on link "show me" at bounding box center [467, 115] width 67 height 26
type textarea "The [DEMOGRAPHIC_DATA] astronours make a plan their landing to [GEOGRAPHIC_DATA…"
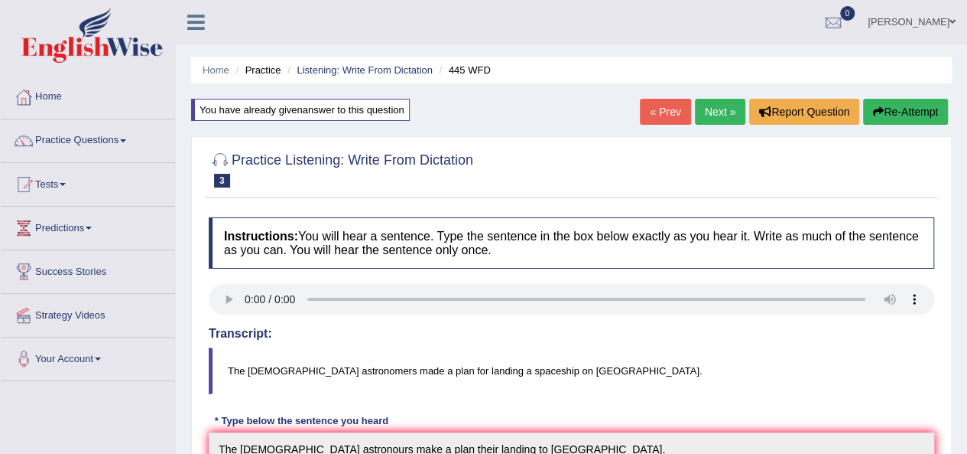
click at [717, 119] on link "Next »" at bounding box center [720, 112] width 50 height 26
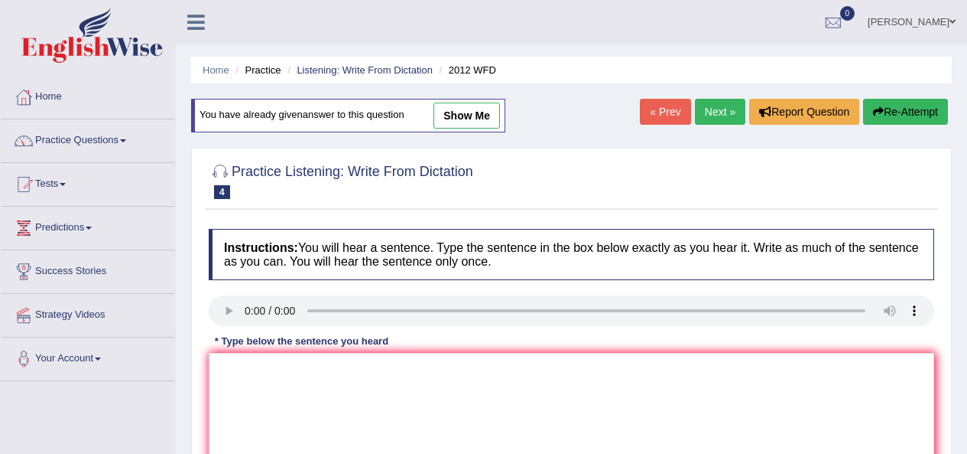
click at [454, 125] on link "show me" at bounding box center [467, 115] width 67 height 26
type textarea "There is a great deal with the based data topic."
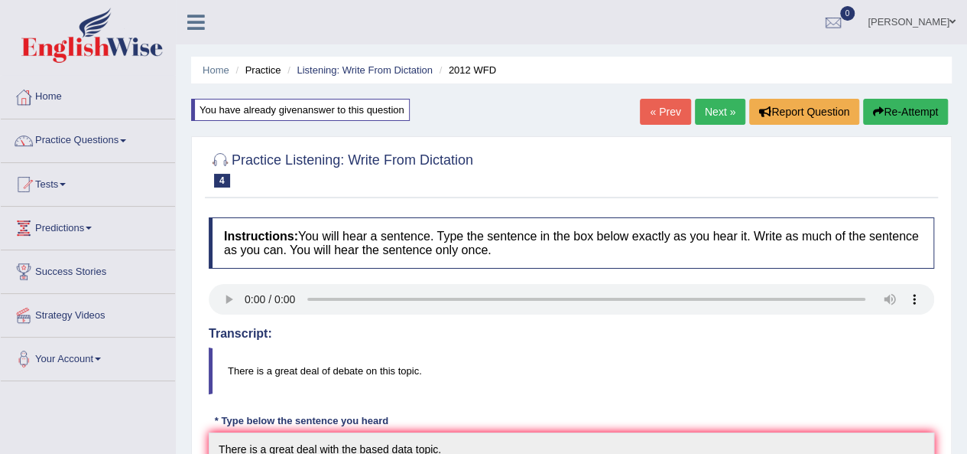
click at [722, 107] on link "Next »" at bounding box center [720, 112] width 50 height 26
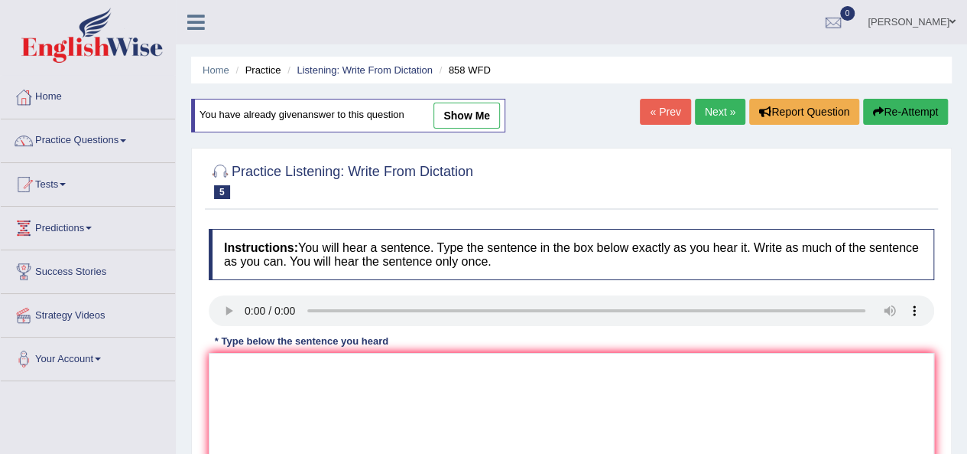
click at [450, 108] on link "show me" at bounding box center [467, 115] width 67 height 26
type textarea "The year of artefac fact in historial."
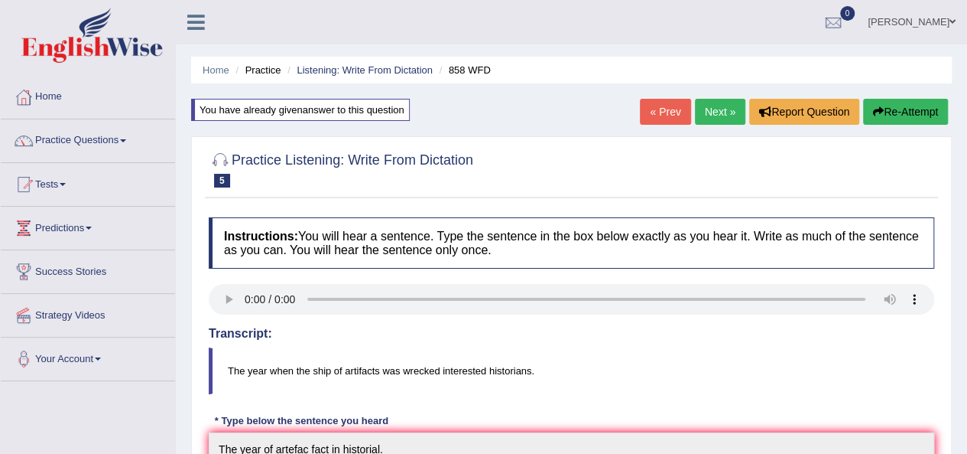
click at [722, 121] on link "Next »" at bounding box center [720, 112] width 50 height 26
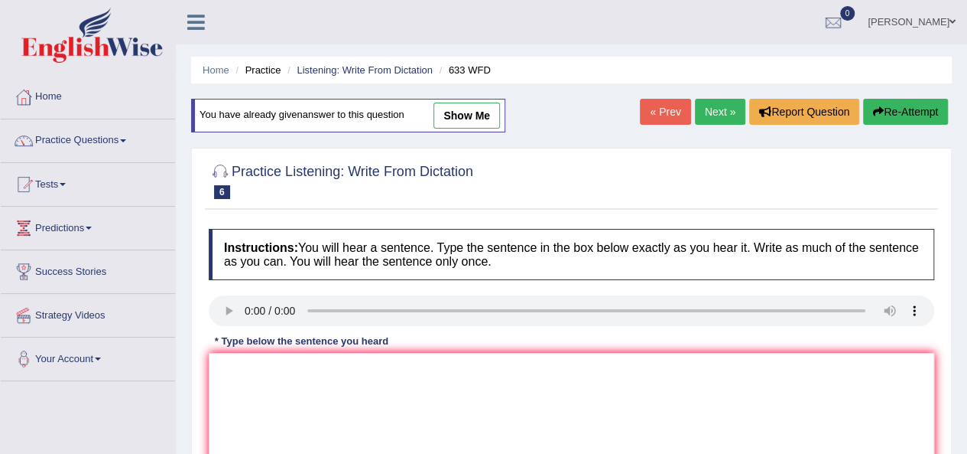
click at [477, 109] on link "show me" at bounding box center [467, 115] width 67 height 26
type textarea "Research shows that excercising make feel better."
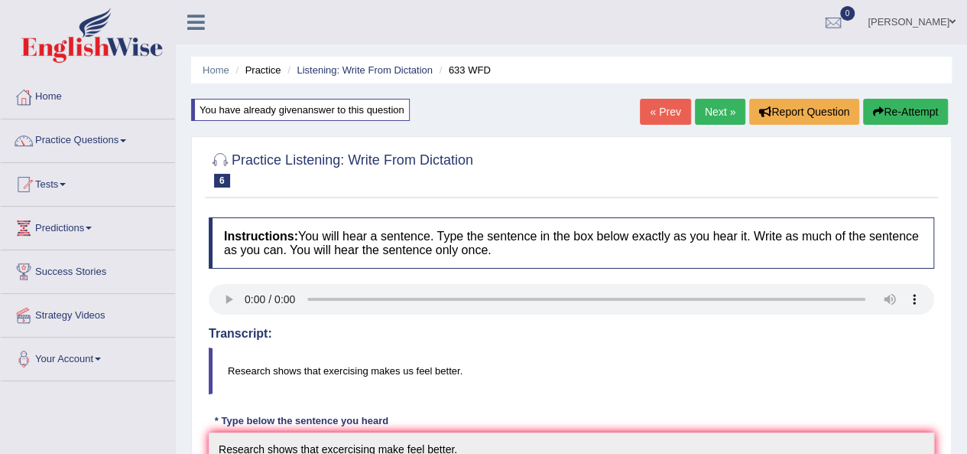
click at [717, 102] on link "Next »" at bounding box center [720, 112] width 50 height 26
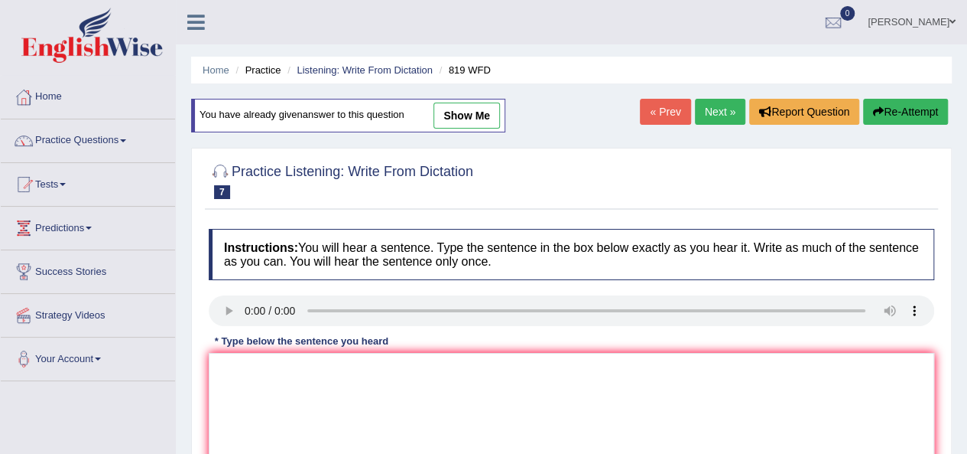
click at [475, 122] on link "show me" at bounding box center [467, 115] width 67 height 26
type textarea "Plans are able to growing throught the light."
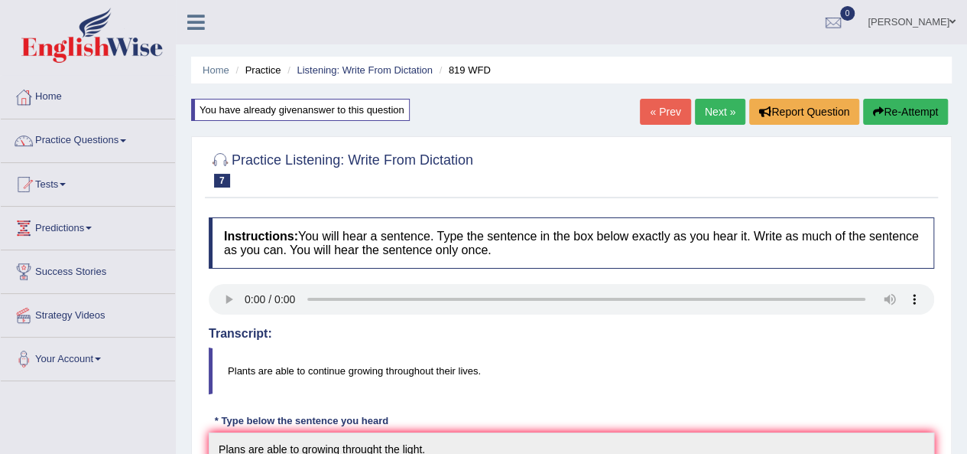
click at [709, 104] on link "Next »" at bounding box center [720, 112] width 50 height 26
click at [710, 108] on link "Next »" at bounding box center [720, 112] width 50 height 26
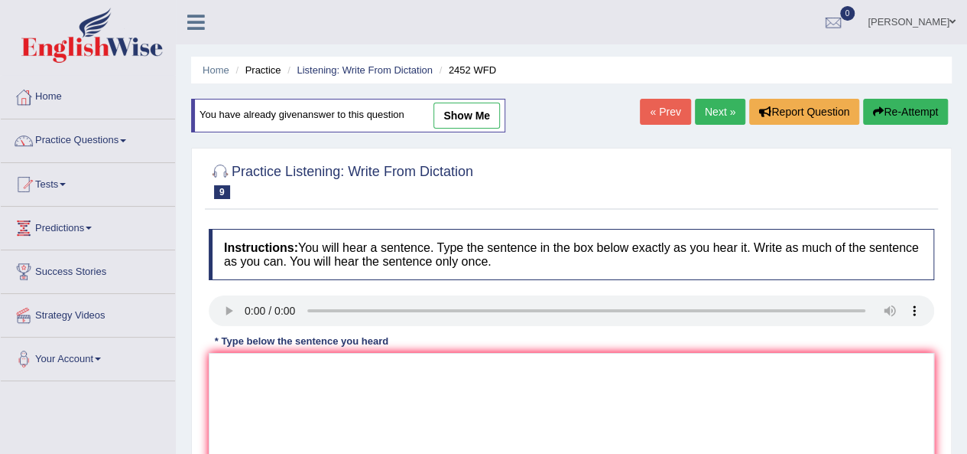
drag, startPoint x: 0, startPoint y: 0, endPoint x: 465, endPoint y: 129, distance: 482.6
click at [466, 119] on link "show me" at bounding box center [467, 115] width 67 height 26
type textarea "It is debated about of the valued of knowledge."
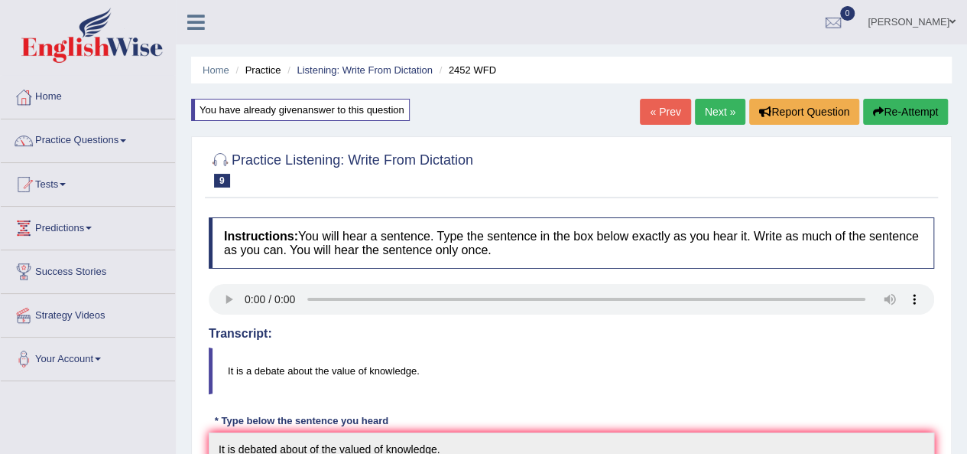
click at [713, 115] on link "Next »" at bounding box center [720, 112] width 50 height 26
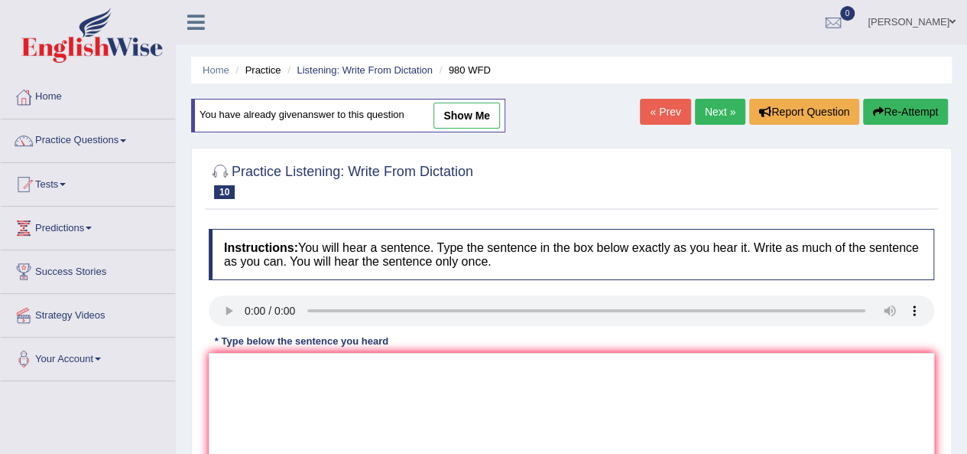
click at [464, 115] on link "show me" at bounding box center [467, 115] width 67 height 26
type textarea "You are ideas have been are discusing and tutorials."
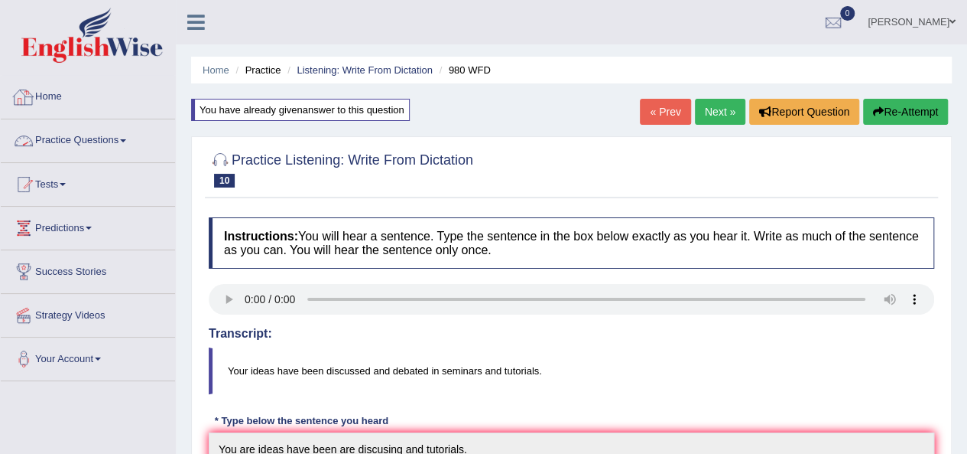
click at [65, 135] on link "Practice Questions" at bounding box center [88, 138] width 174 height 38
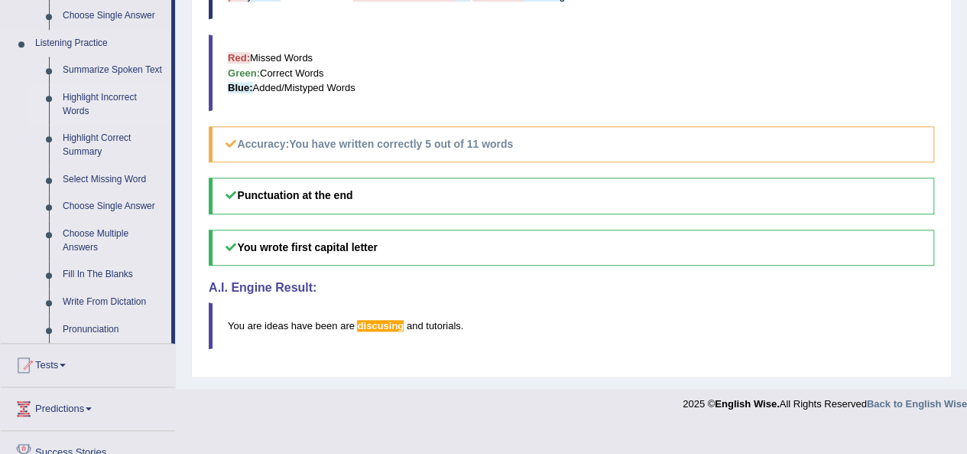
scroll to position [688, 0]
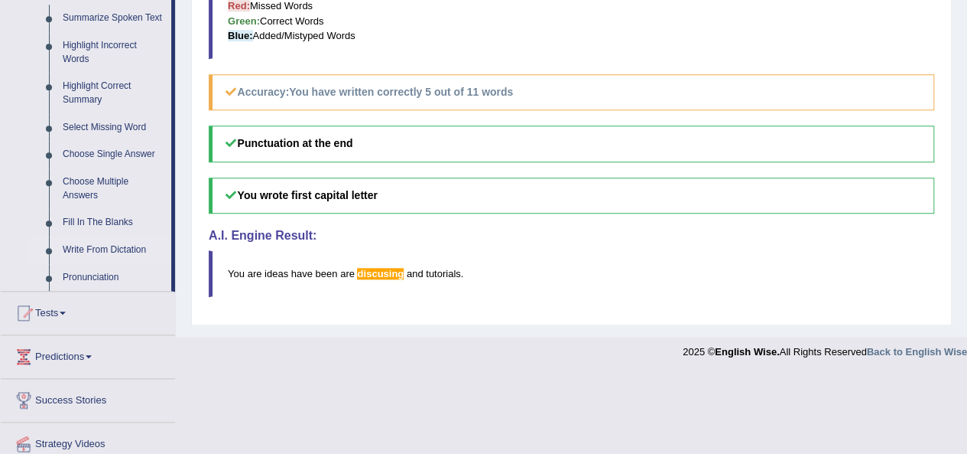
click at [80, 247] on link "Write From Dictation" at bounding box center [113, 250] width 115 height 28
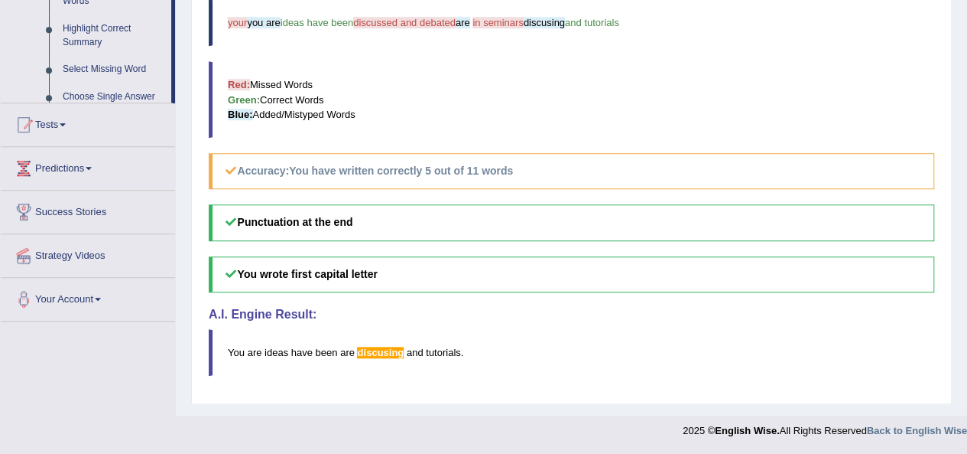
scroll to position [603, 0]
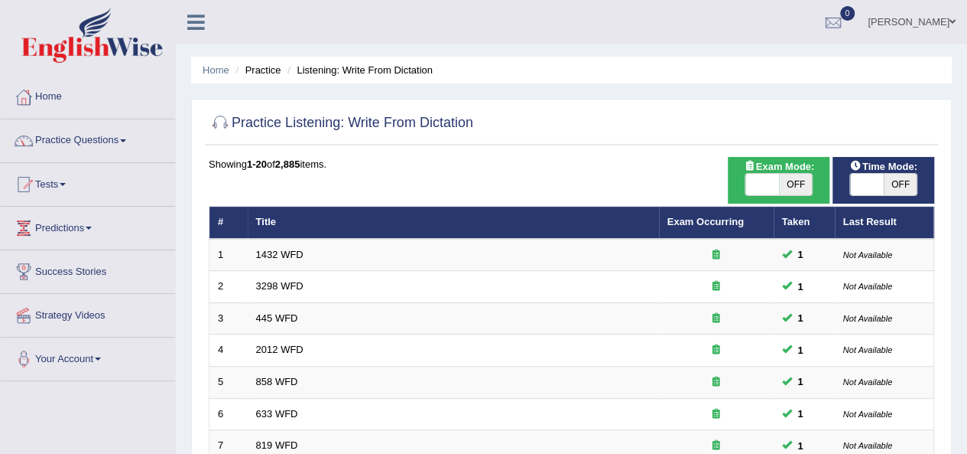
click at [938, 16] on link "[PERSON_NAME]" at bounding box center [912, 20] width 111 height 40
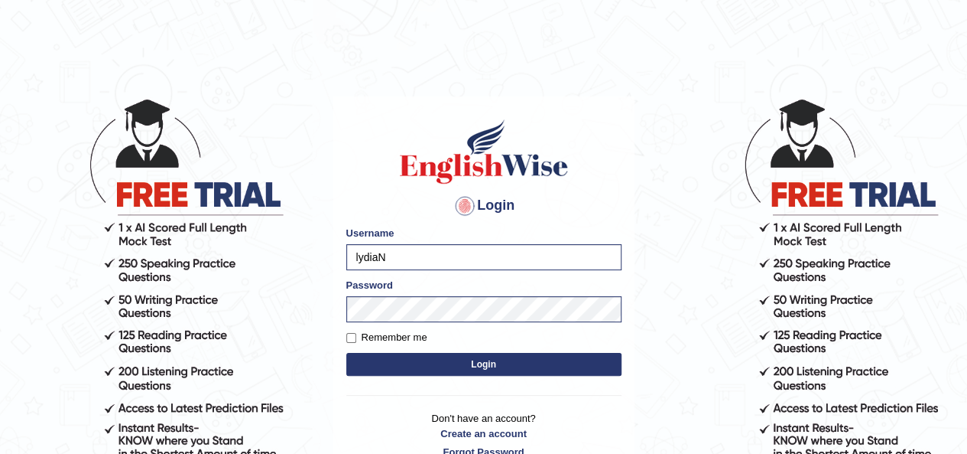
type input "rupali_australia"
click at [479, 360] on button "Login" at bounding box center [483, 364] width 275 height 23
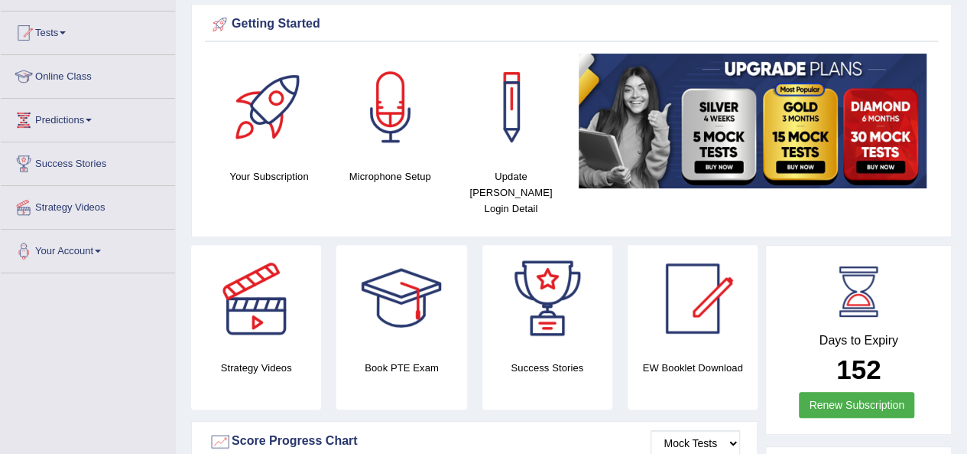
scroll to position [116, 0]
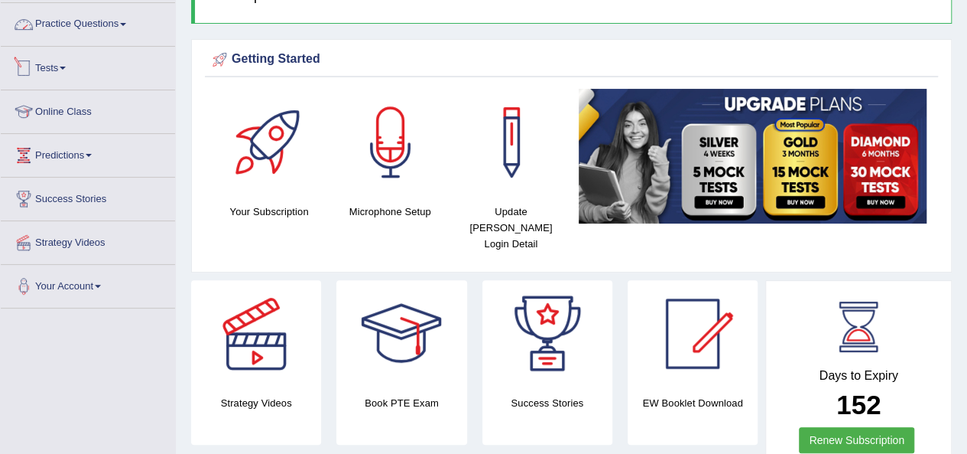
drag, startPoint x: 89, startPoint y: 21, endPoint x: 84, endPoint y: 79, distance: 57.5
click at [89, 22] on link "Practice Questions" at bounding box center [88, 22] width 174 height 38
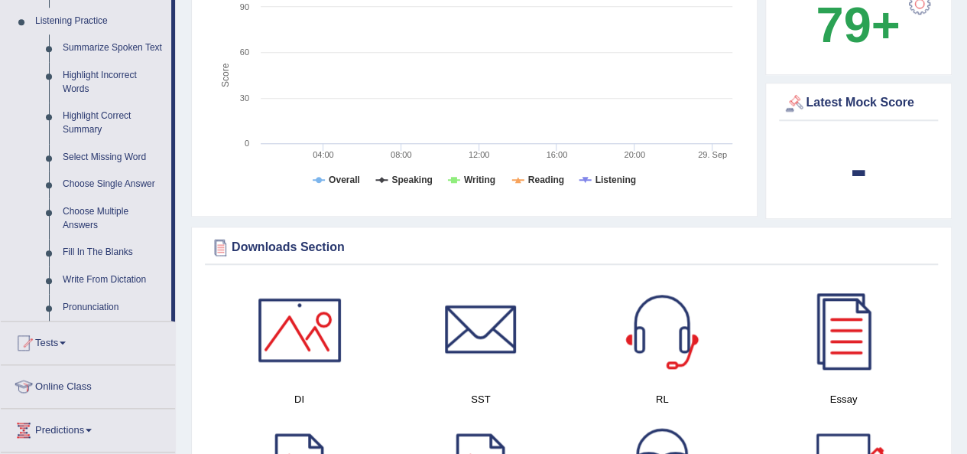
scroll to position [728, 0]
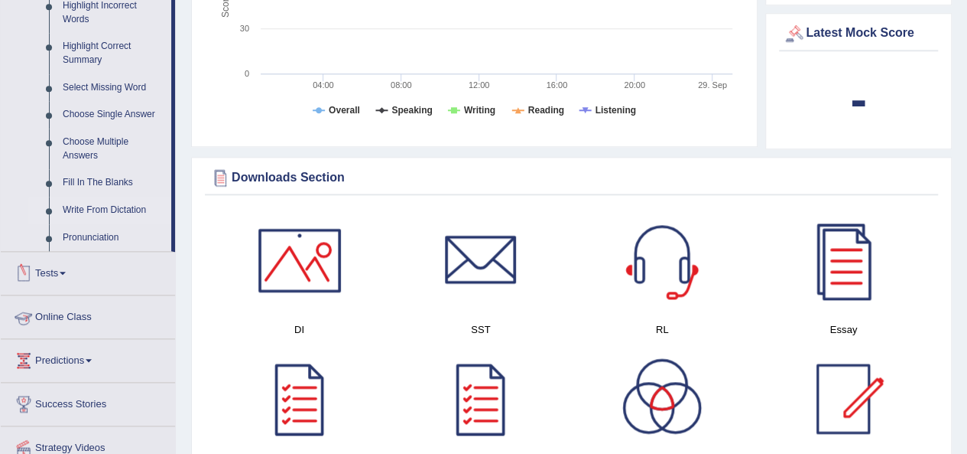
click at [114, 204] on link "Write From Dictation" at bounding box center [113, 211] width 115 height 28
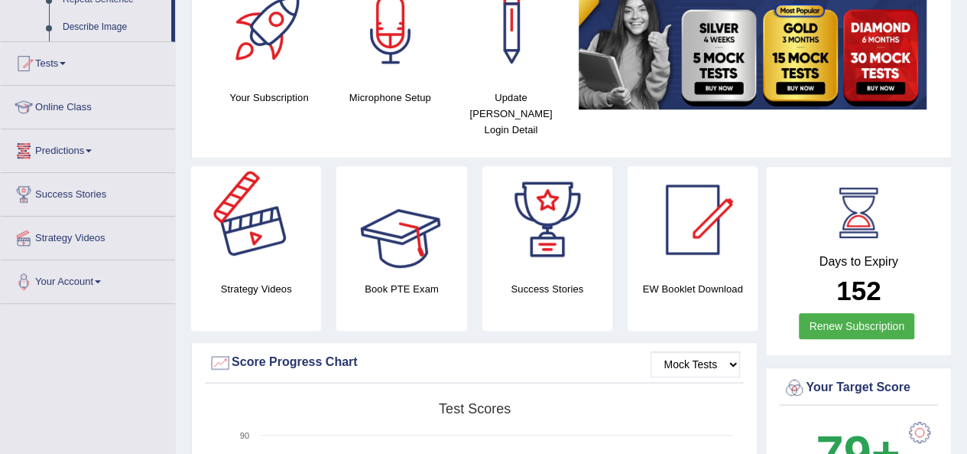
scroll to position [976, 0]
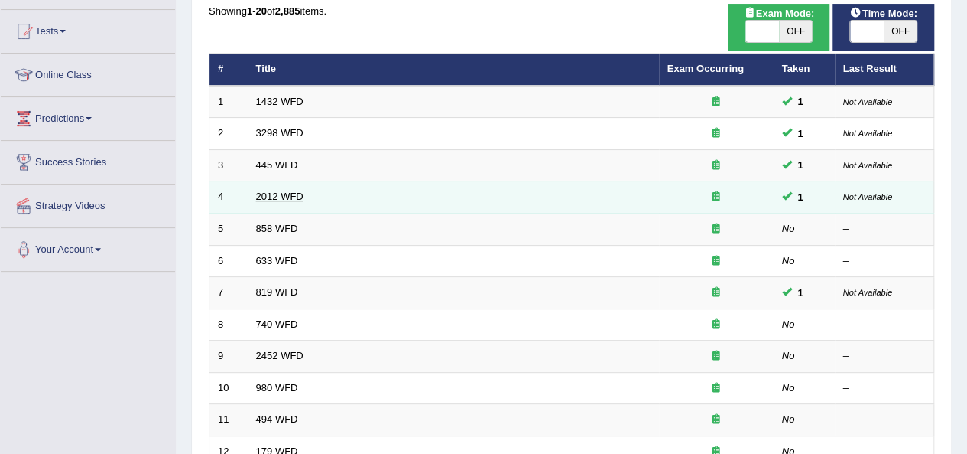
click at [290, 196] on link "2012 WFD" at bounding box center [279, 195] width 47 height 11
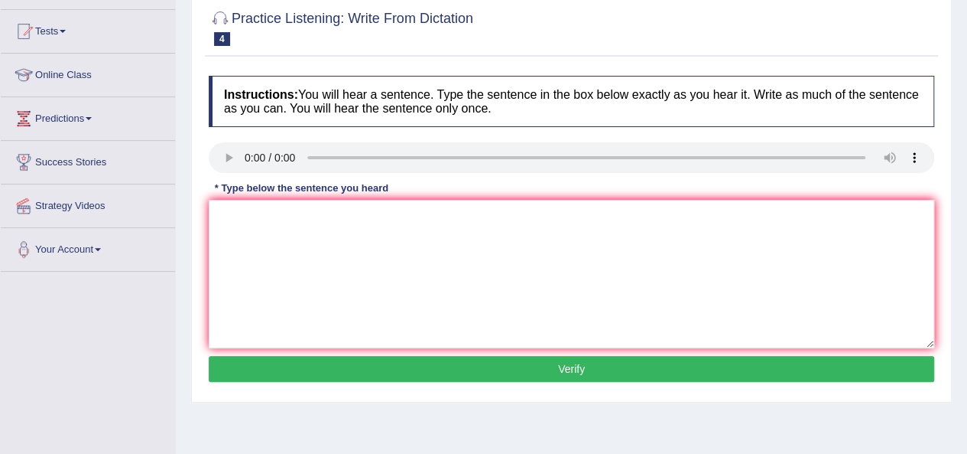
scroll to position [76, 0]
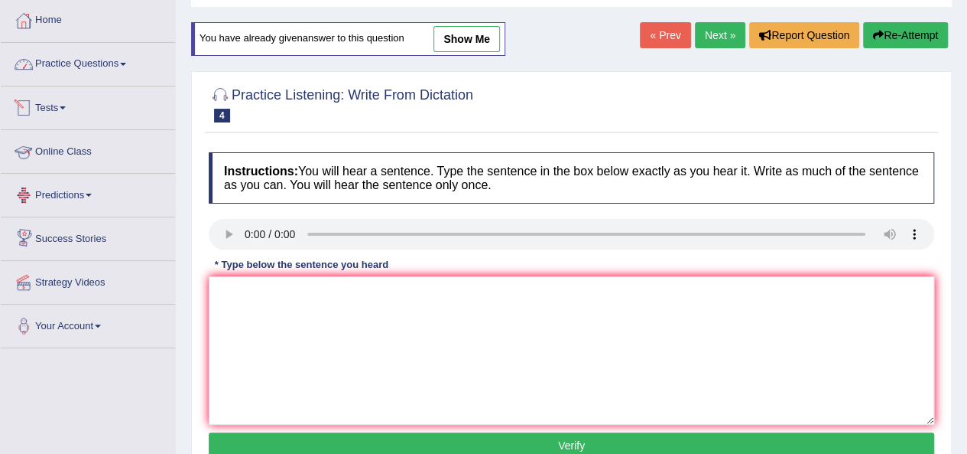
click at [116, 63] on link "Practice Questions" at bounding box center [88, 62] width 174 height 38
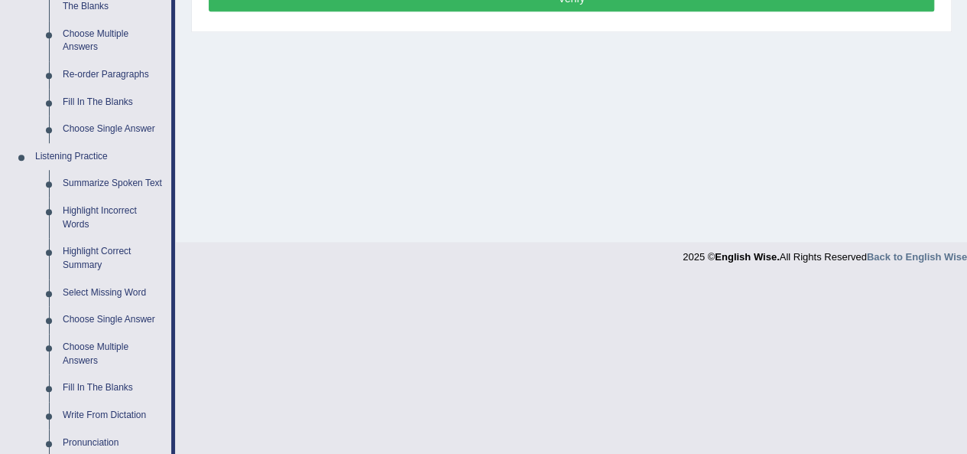
scroll to position [612, 0]
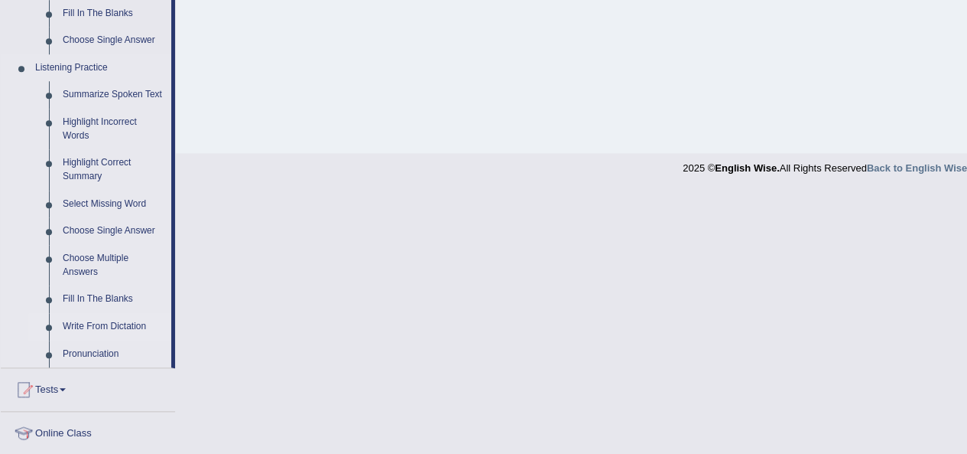
click at [93, 322] on link "Write From Dictation" at bounding box center [113, 327] width 115 height 28
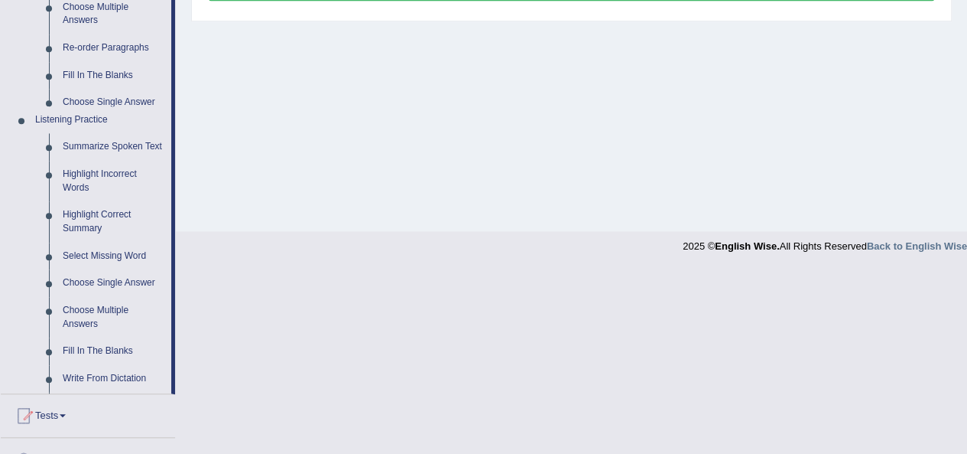
scroll to position [349, 0]
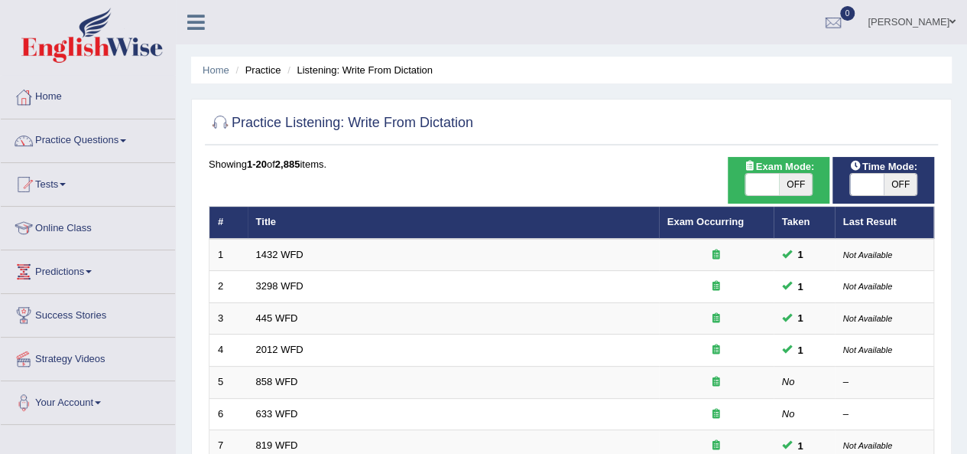
click at [792, 183] on span "OFF" at bounding box center [796, 184] width 34 height 21
checkbox input "true"
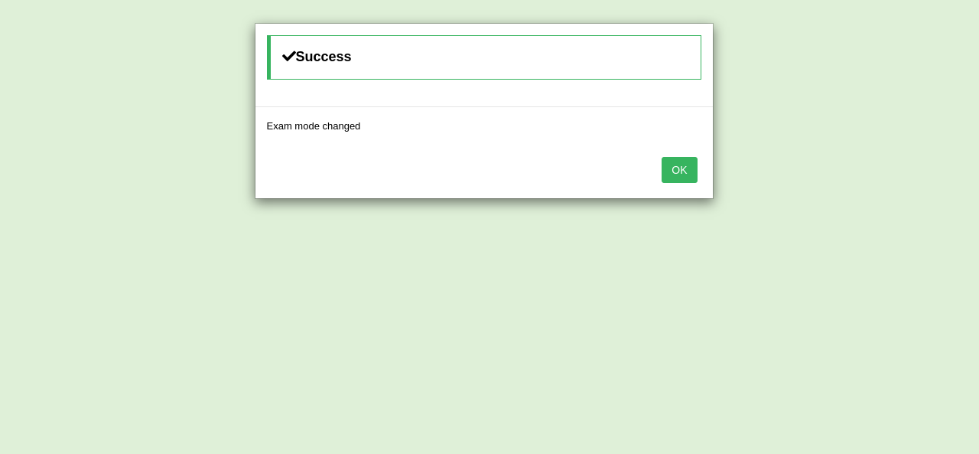
click at [667, 169] on button "OK" at bounding box center [679, 170] width 35 height 26
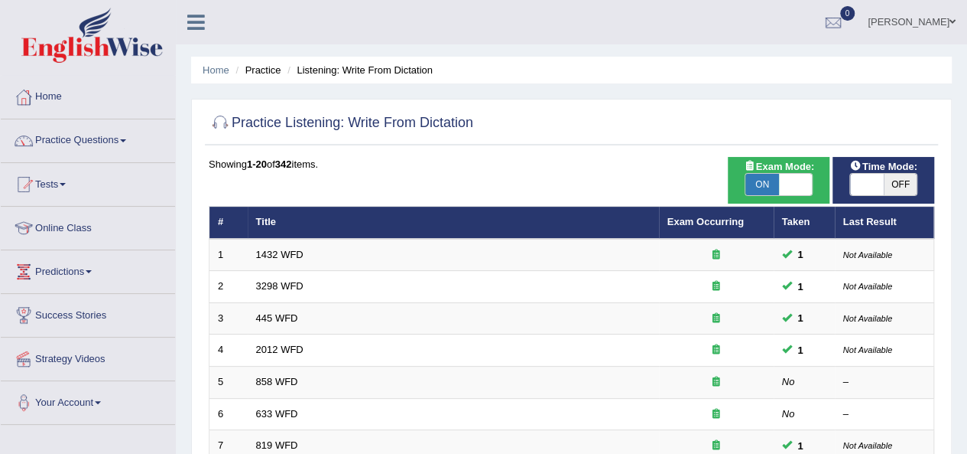
click at [899, 189] on span "OFF" at bounding box center [901, 184] width 34 height 21
checkbox input "true"
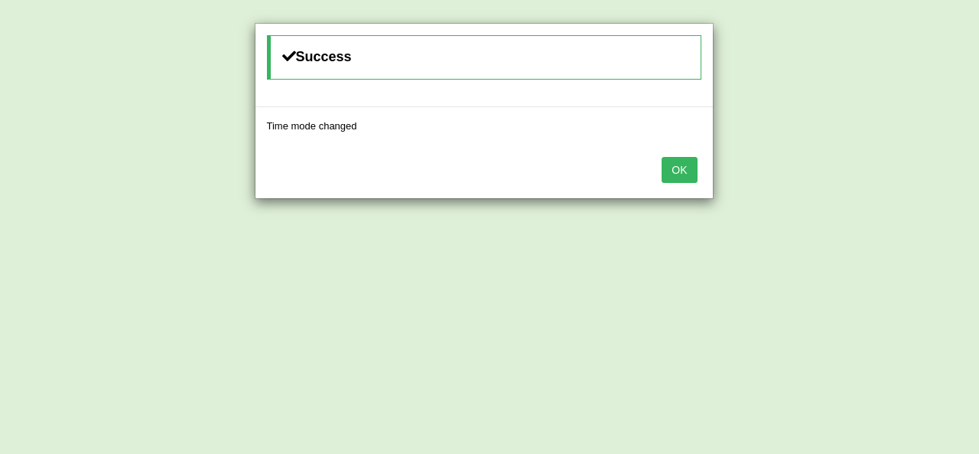
click at [662, 174] on button "OK" at bounding box center [679, 170] width 35 height 26
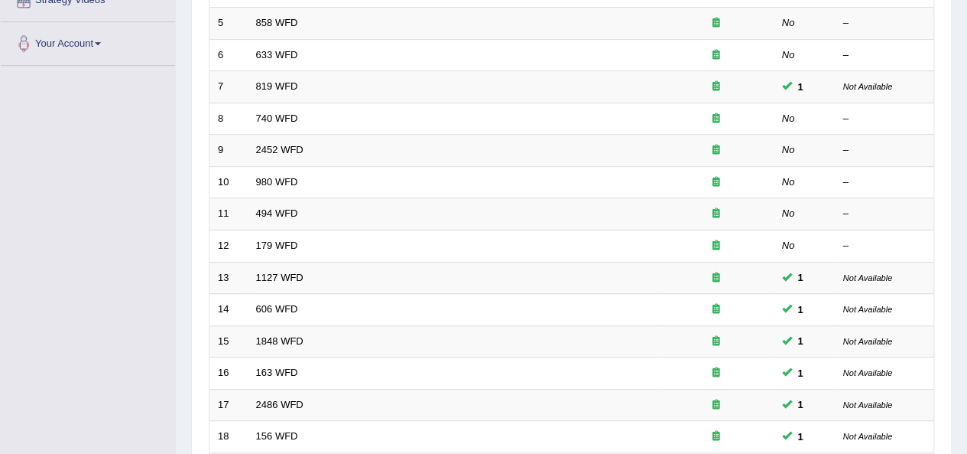
scroll to position [343, 0]
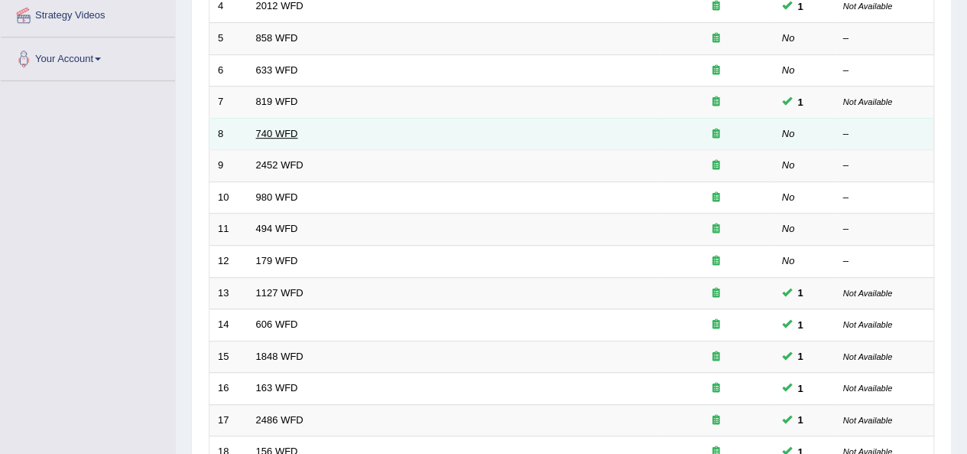
click at [268, 128] on link "740 WFD" at bounding box center [277, 133] width 42 height 11
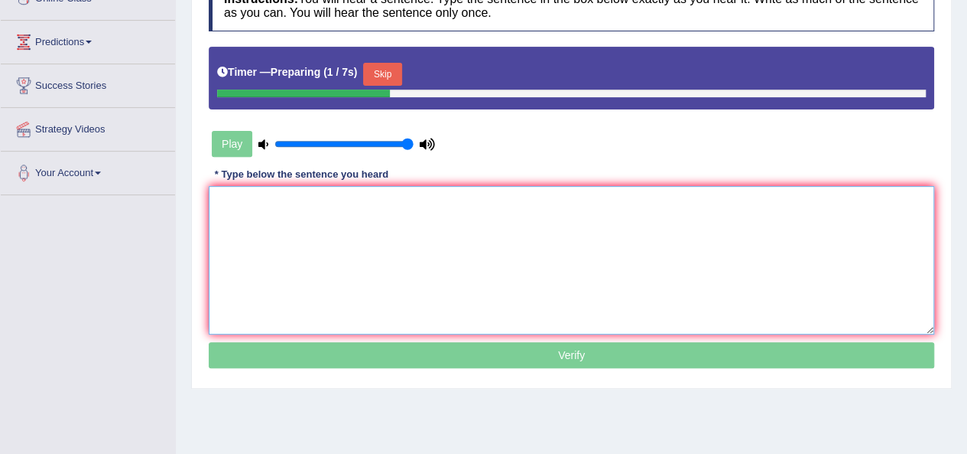
click at [278, 253] on textarea at bounding box center [572, 260] width 726 height 148
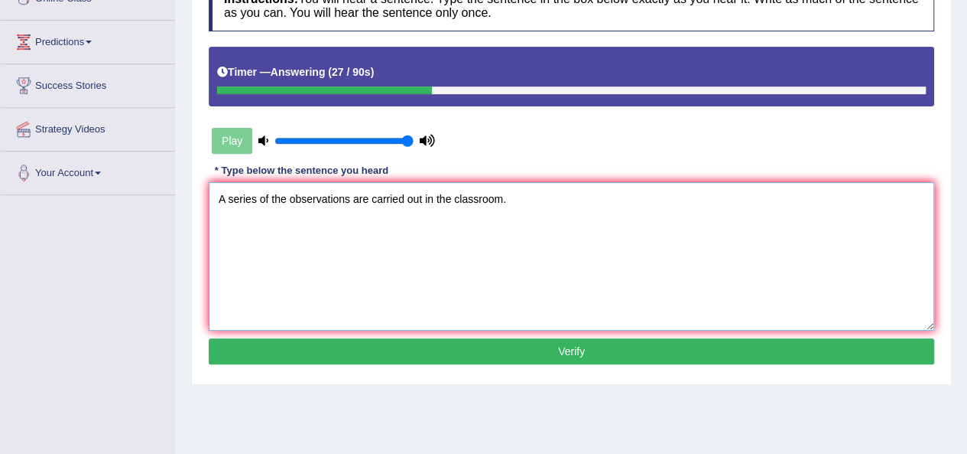
click at [350, 201] on textarea "A series of the observations are carried out in the classroom." at bounding box center [572, 256] width 726 height 148
click at [259, 193] on textarea "A series of the observations observation are carried out in the classroom." at bounding box center [572, 256] width 726 height 148
click at [412, 200] on textarea "A series of the observations observation are carried out in the classroom." at bounding box center [572, 256] width 726 height 148
type textarea "A series of the observations observation are carried out in the classroom."
click at [396, 346] on button "Verify" at bounding box center [572, 351] width 726 height 26
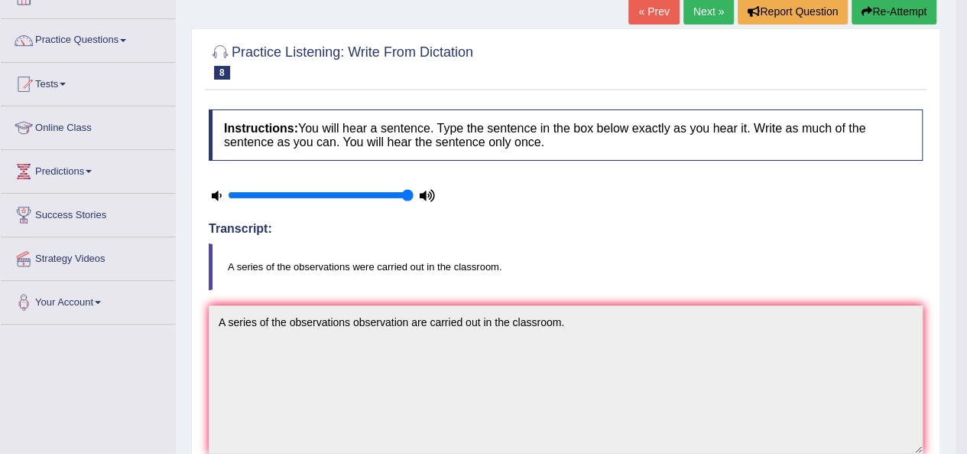
scroll to position [76, 0]
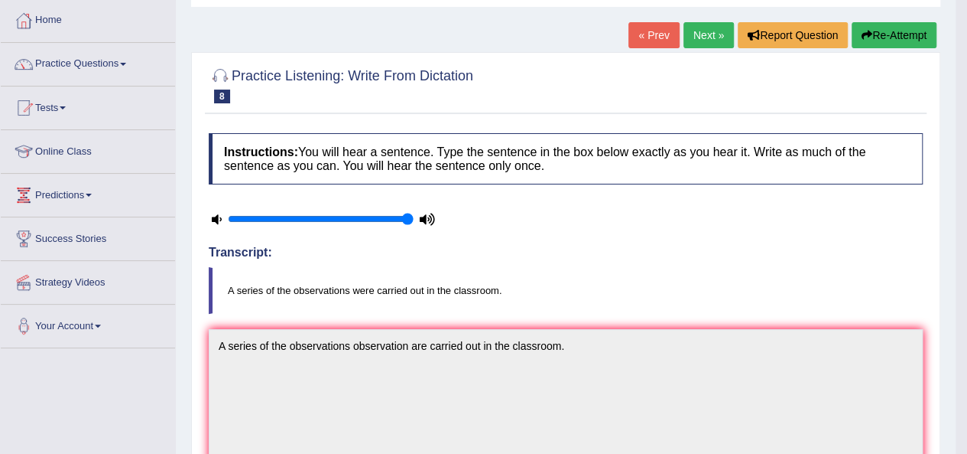
click at [696, 34] on link "Next »" at bounding box center [709, 35] width 50 height 26
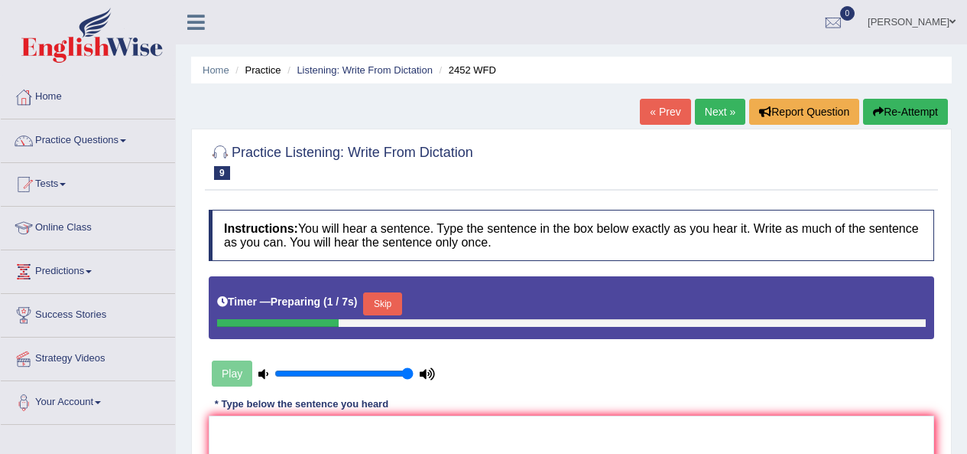
scroll to position [153, 0]
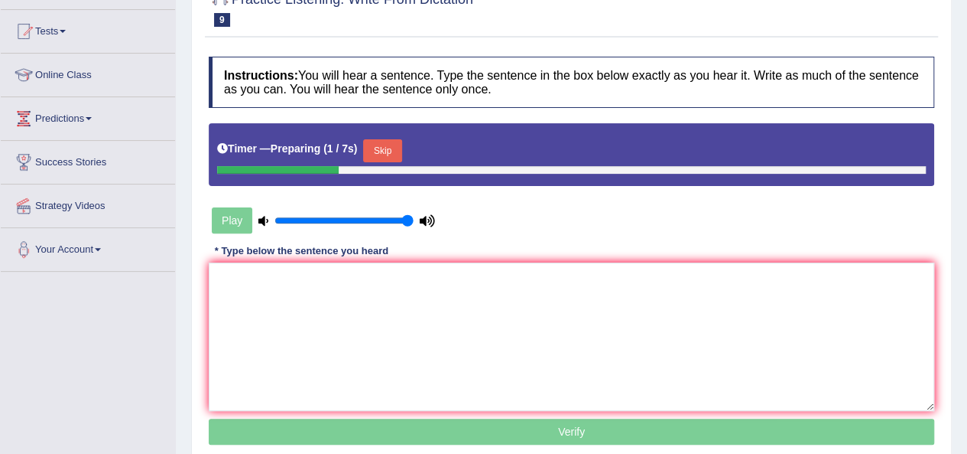
click at [388, 309] on textarea at bounding box center [572, 336] width 726 height 148
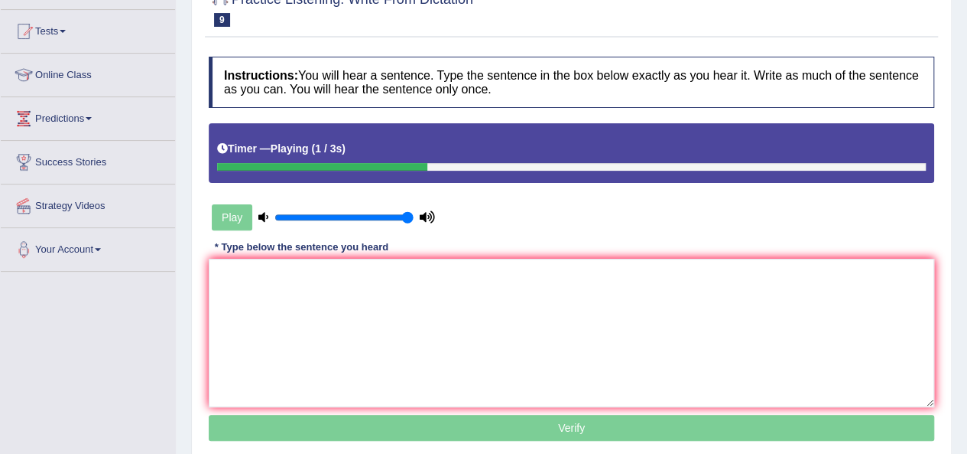
type textarea "t"
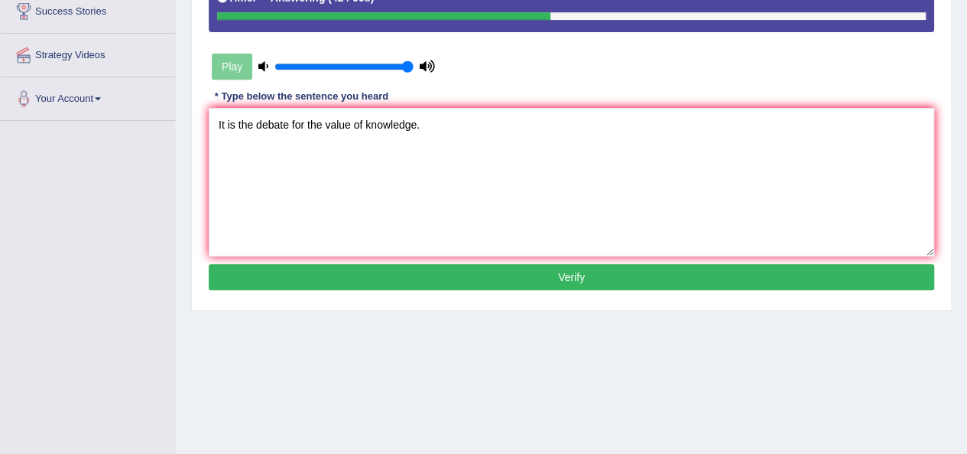
scroll to position [306, 0]
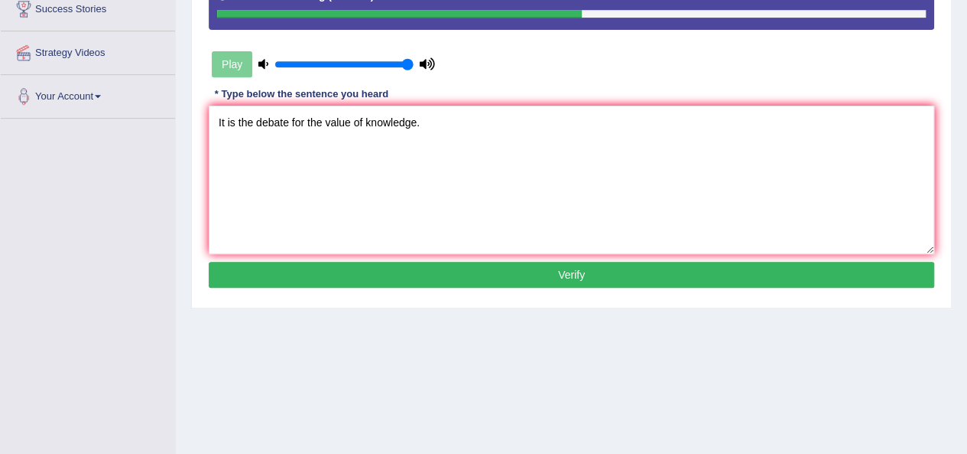
type textarea "It is the debate for the value of knowledge."
click at [366, 265] on button "Verify" at bounding box center [572, 275] width 726 height 26
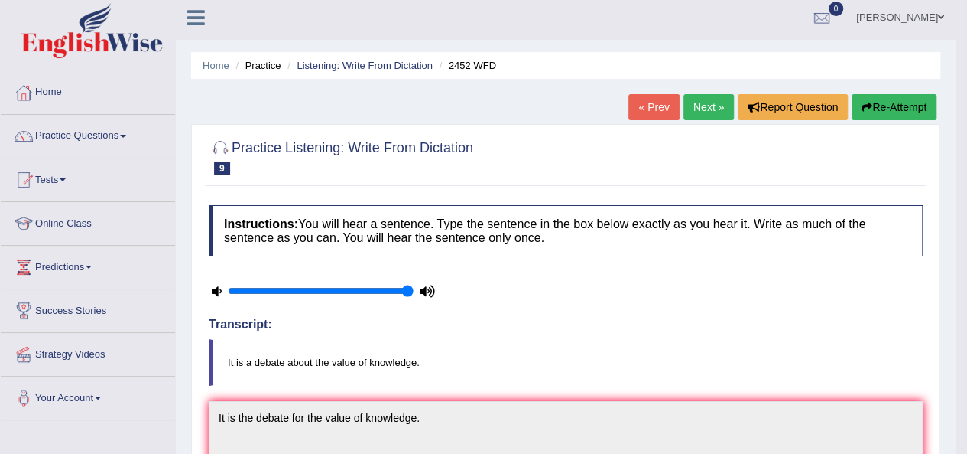
scroll to position [0, 0]
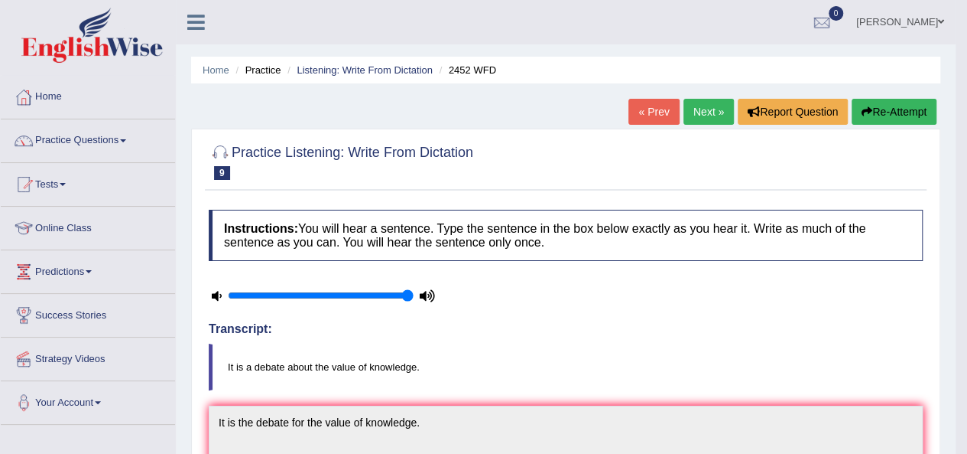
click at [702, 115] on link "Next »" at bounding box center [709, 112] width 50 height 26
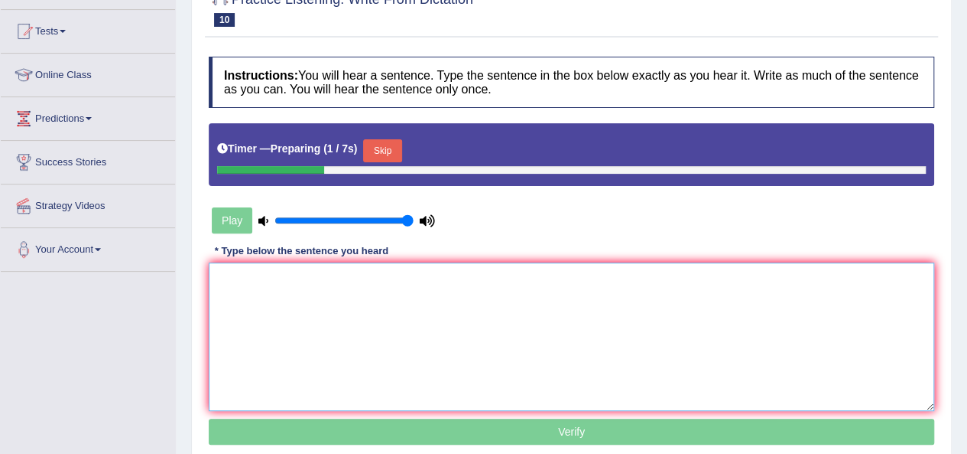
drag, startPoint x: 0, startPoint y: 0, endPoint x: 365, endPoint y: 307, distance: 476.6
click at [365, 307] on textarea at bounding box center [572, 336] width 726 height 148
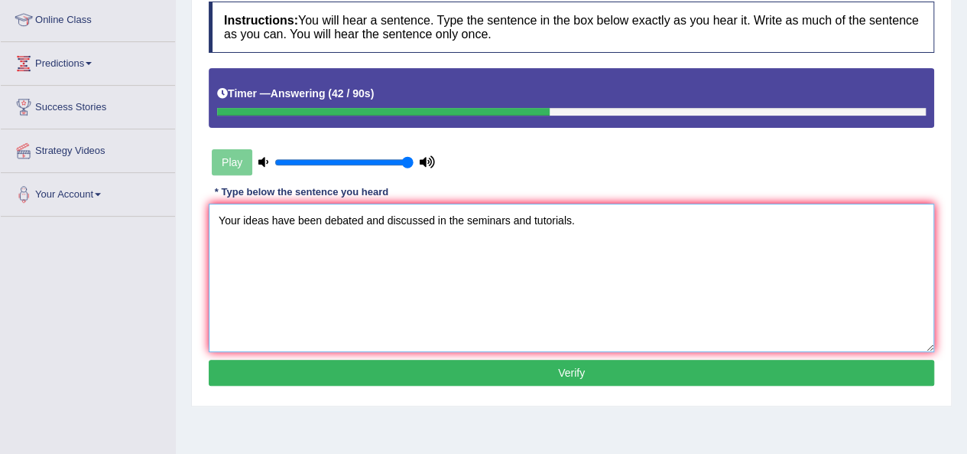
scroll to position [306, 0]
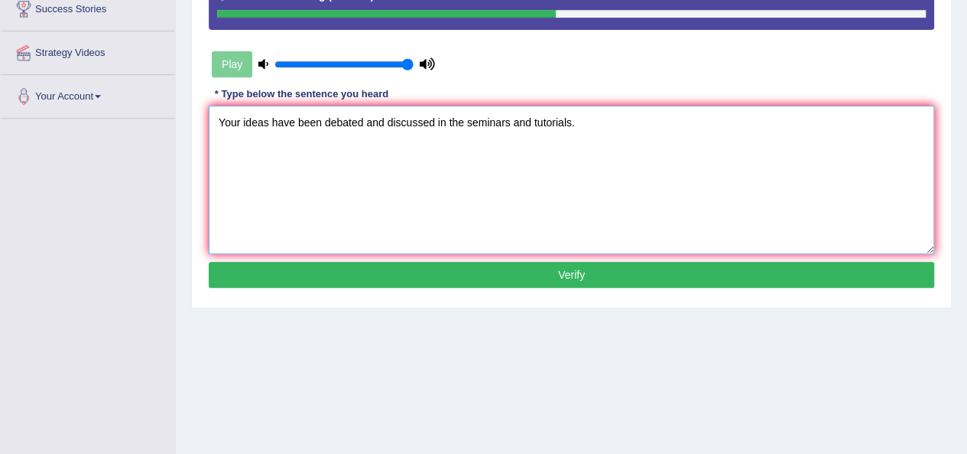
type textarea "Your ideas have been debated and discussed in the seminars and tutorials."
click at [473, 277] on button "Verify" at bounding box center [572, 275] width 726 height 26
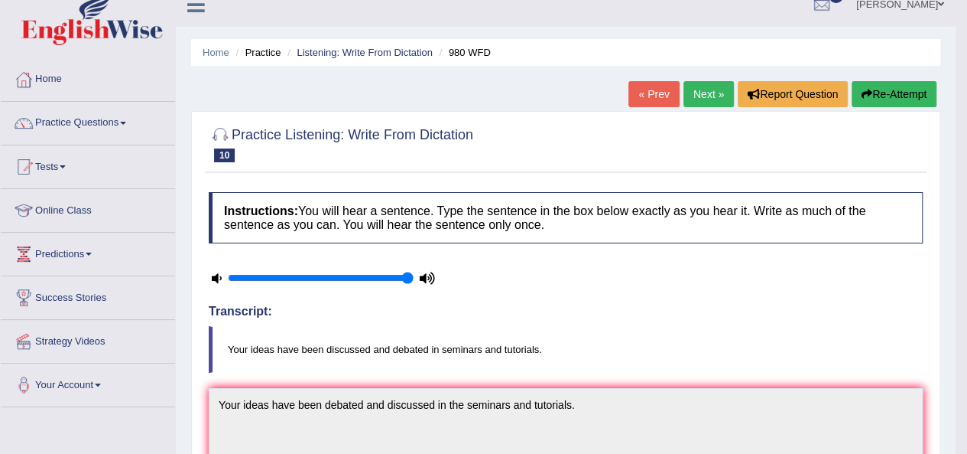
scroll to position [0, 0]
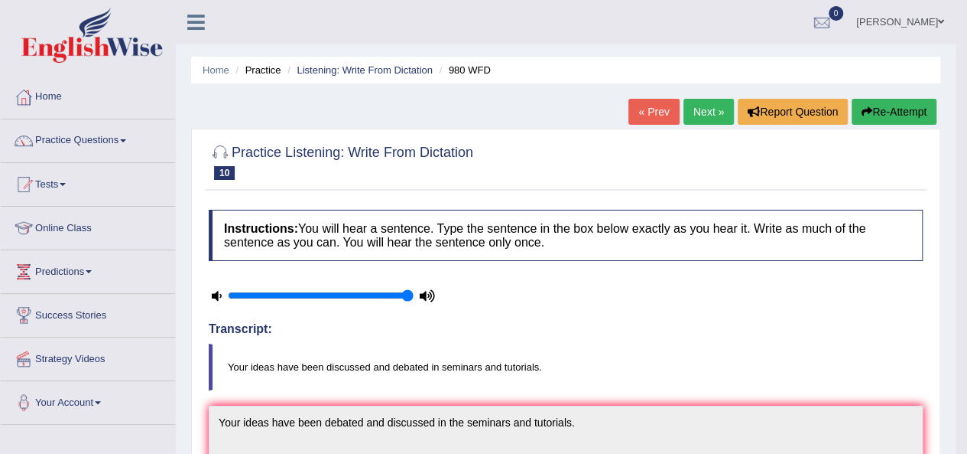
click at [701, 114] on link "Next »" at bounding box center [709, 112] width 50 height 26
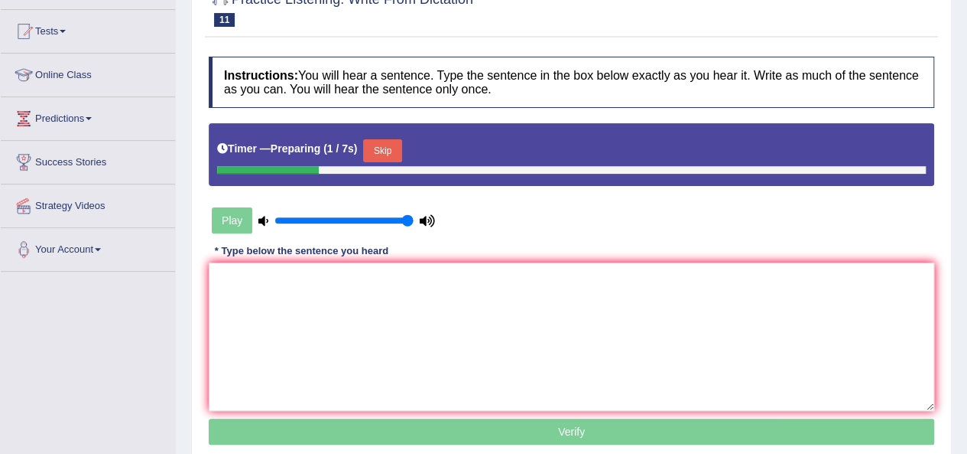
scroll to position [153, 0]
click at [441, 318] on textarea at bounding box center [572, 336] width 726 height 148
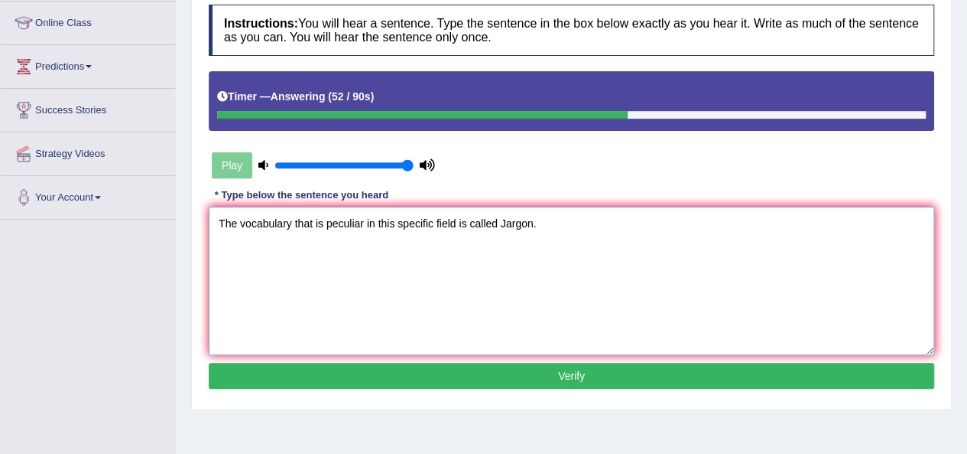
scroll to position [229, 0]
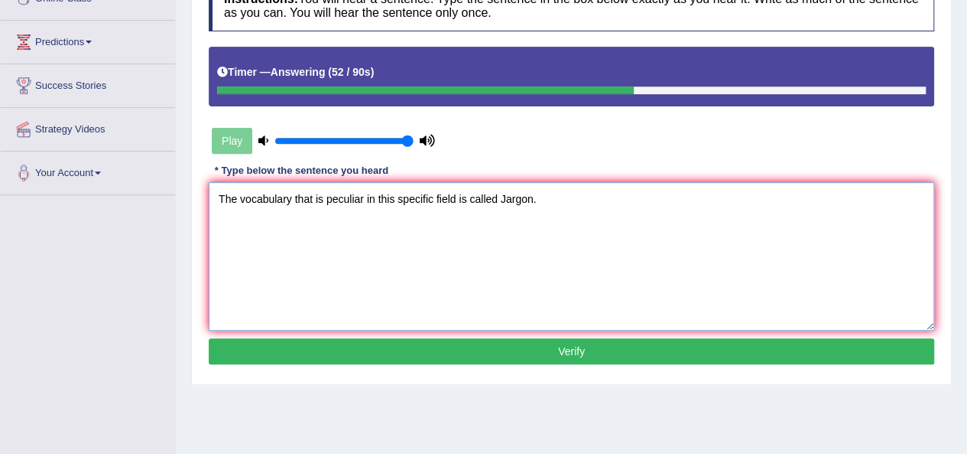
type textarea "The vocabulary that is peculiar in this specific field is called Jargon."
click at [499, 342] on button "Verify" at bounding box center [572, 351] width 726 height 26
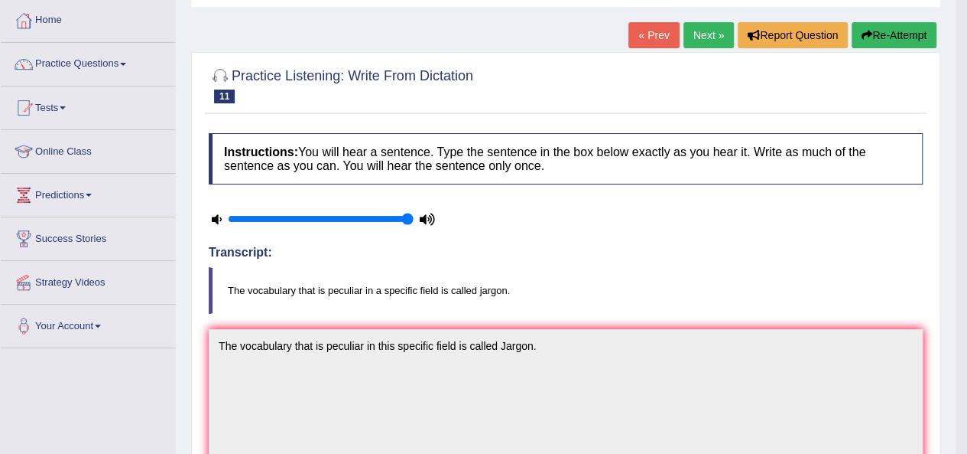
scroll to position [0, 0]
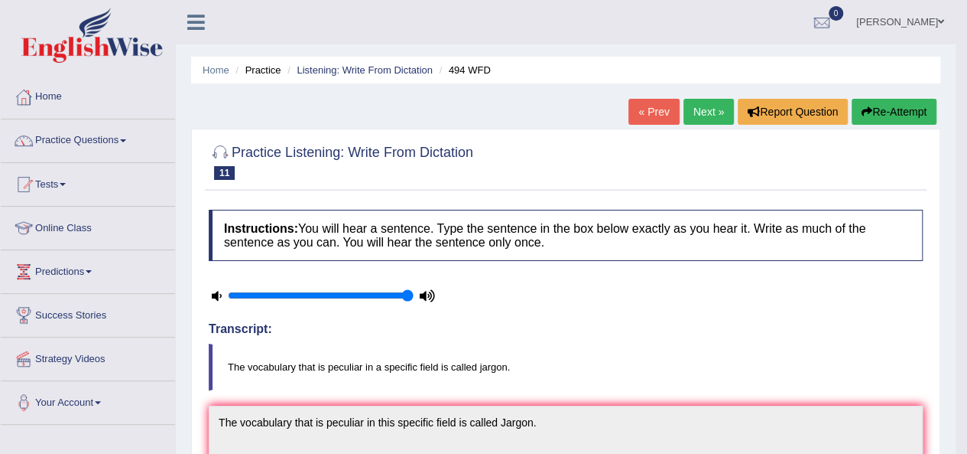
click at [65, 186] on link "Tests" at bounding box center [88, 182] width 174 height 38
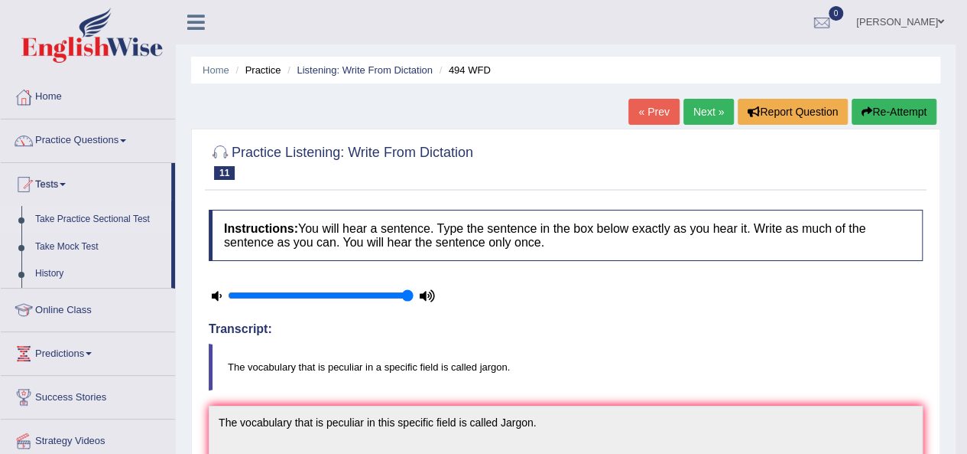
click at [106, 216] on link "Take Practice Sectional Test" at bounding box center [99, 220] width 143 height 28
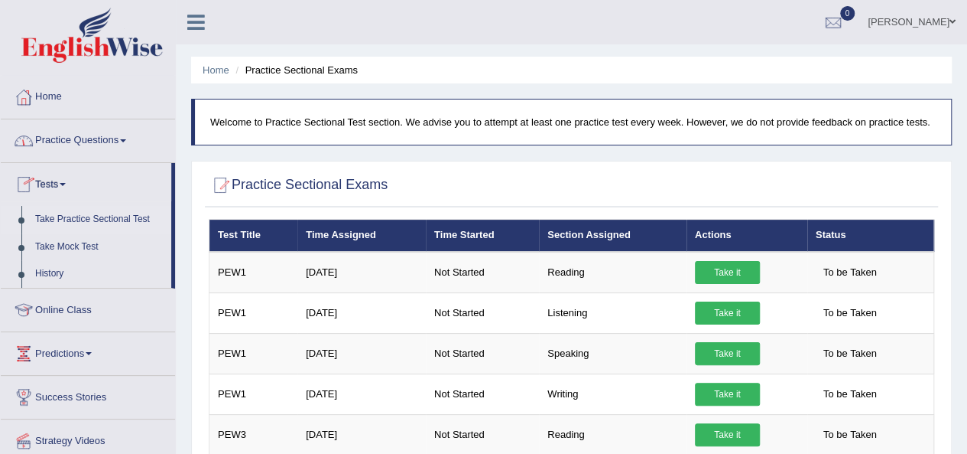
click at [118, 138] on link "Practice Questions" at bounding box center [88, 138] width 174 height 38
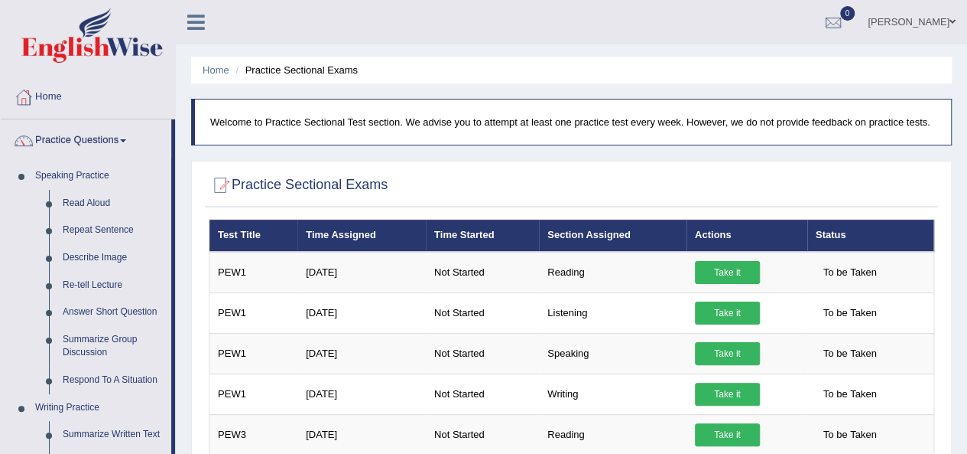
click at [912, 24] on link "[PERSON_NAME]" at bounding box center [912, 20] width 111 height 40
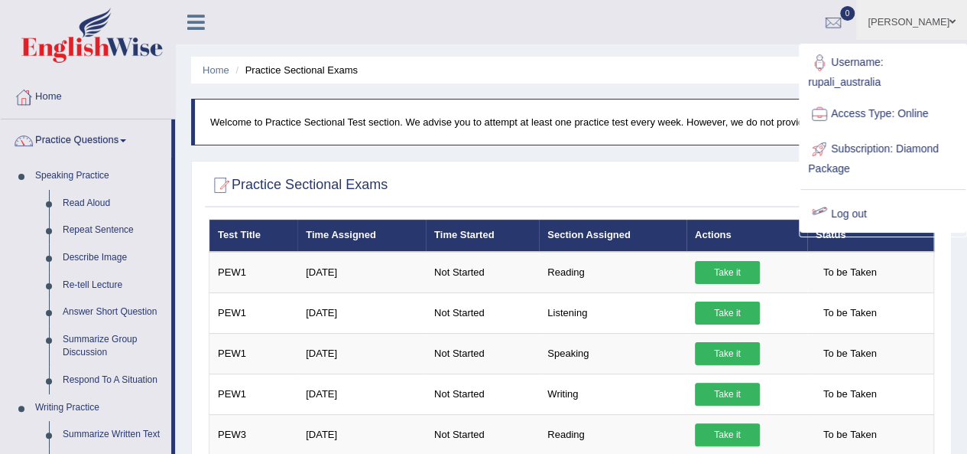
click at [868, 214] on link "Log out" at bounding box center [883, 214] width 165 height 35
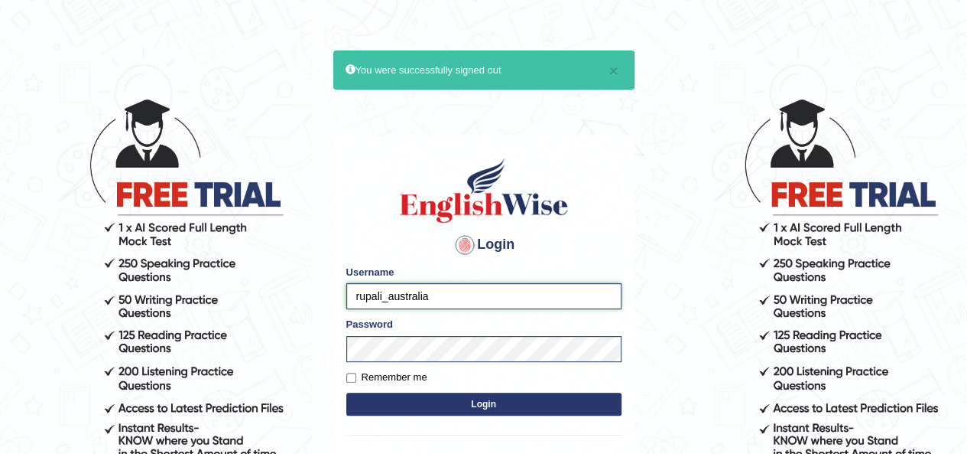
drag, startPoint x: 501, startPoint y: 304, endPoint x: 515, endPoint y: 298, distance: 14.8
click at [502, 304] on input "rupali_australia" at bounding box center [483, 296] width 275 height 26
type input "lydiaN"
click at [470, 405] on button "Login" at bounding box center [483, 403] width 275 height 23
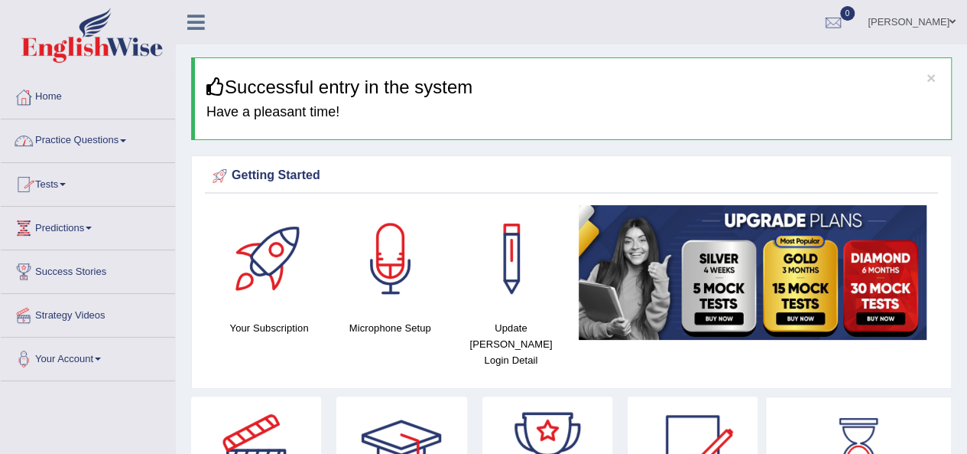
click at [63, 181] on link "Tests" at bounding box center [88, 182] width 174 height 38
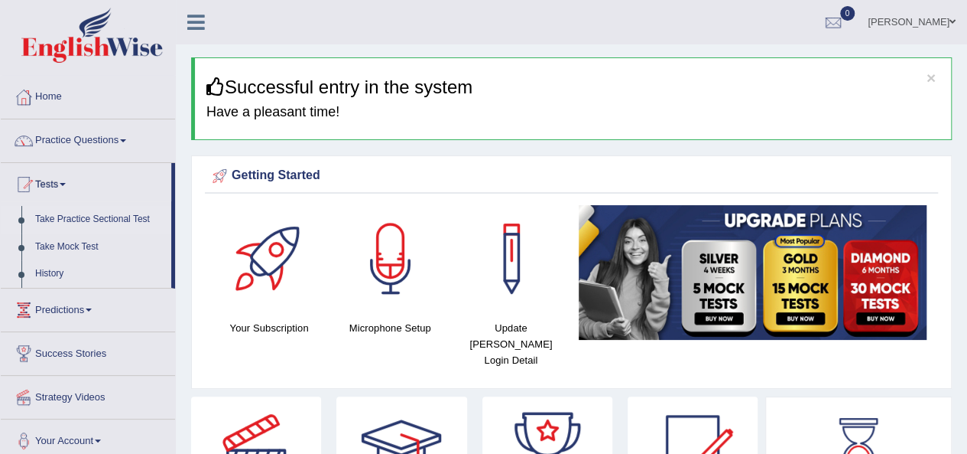
click at [87, 216] on link "Take Practice Sectional Test" at bounding box center [99, 220] width 143 height 28
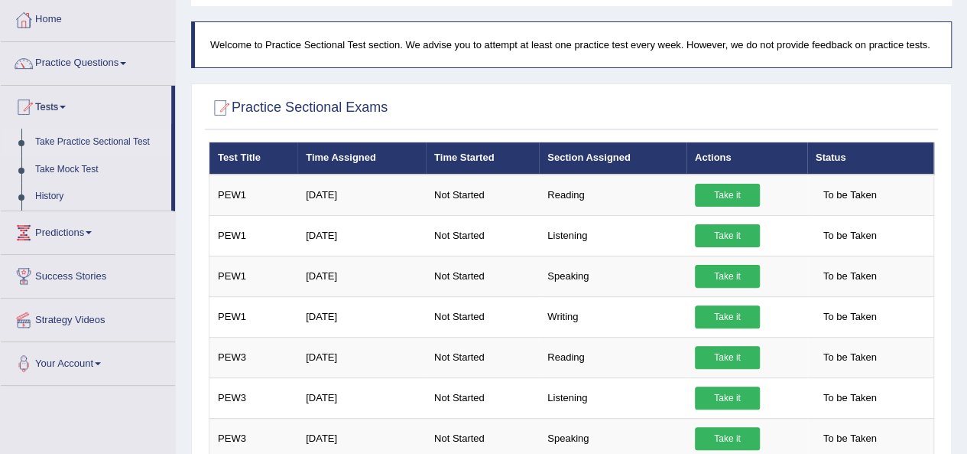
scroll to position [41, 0]
